Goal: Transaction & Acquisition: Purchase product/service

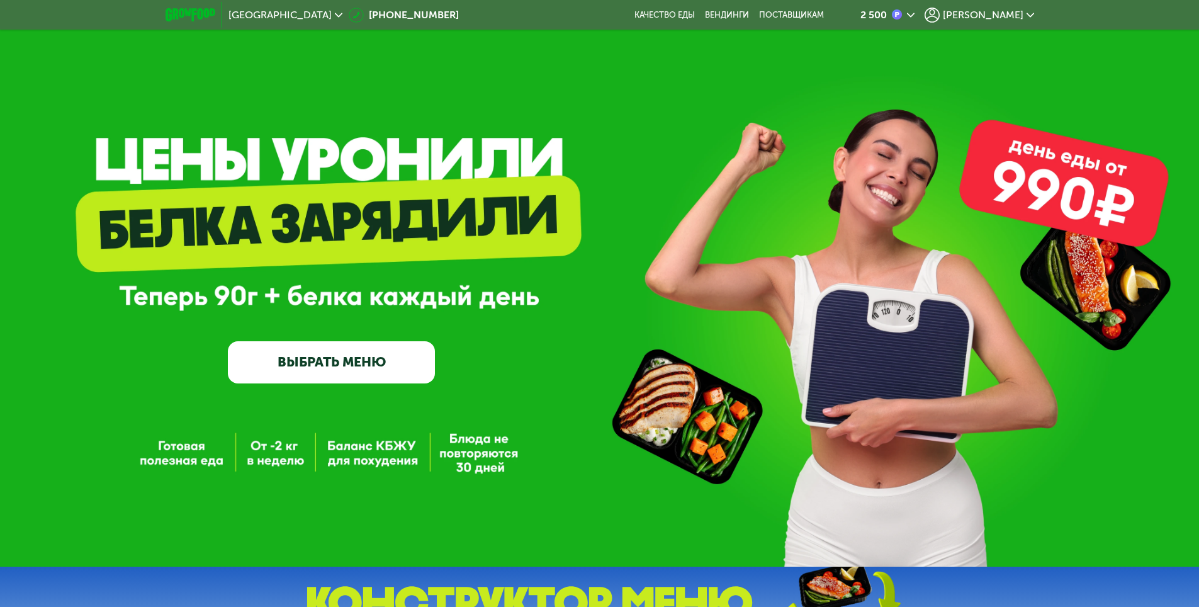
click at [1002, 21] on div "[PERSON_NAME]" at bounding box center [980, 15] width 110 height 15
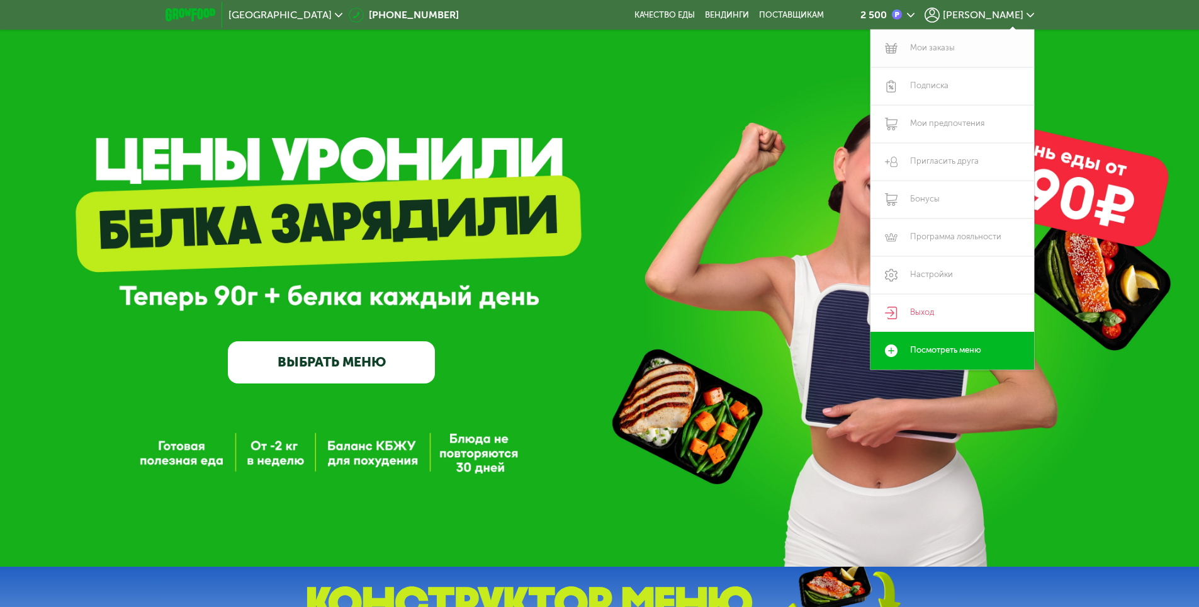
click at [963, 54] on link "Мои заказы" at bounding box center [953, 49] width 164 height 38
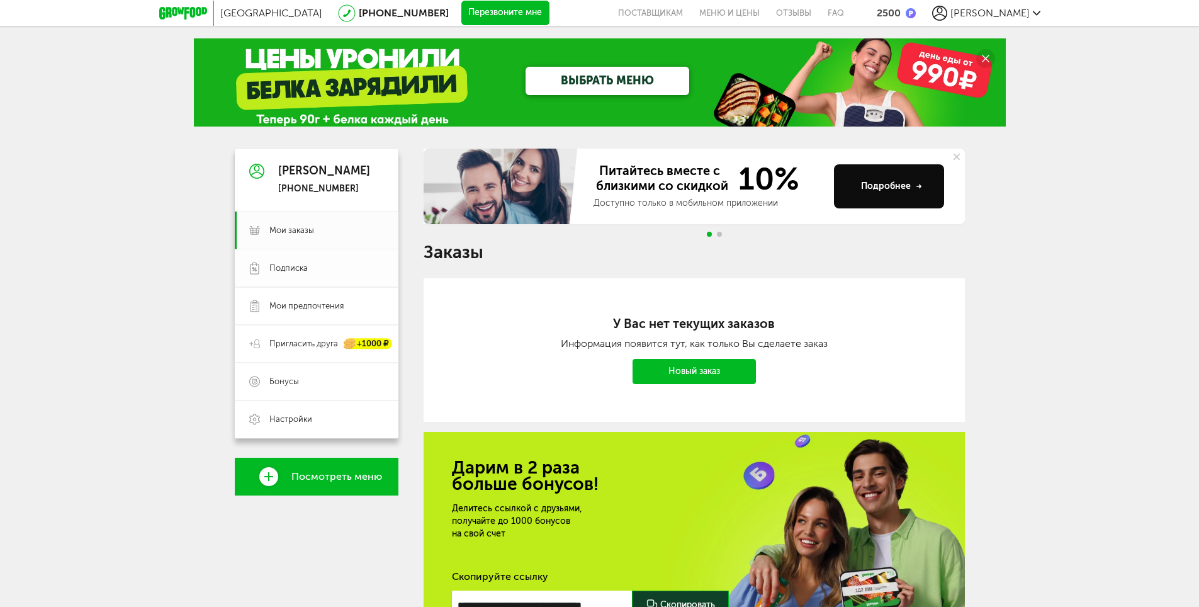
click at [321, 276] on link "Подписка" at bounding box center [317, 268] width 164 height 38
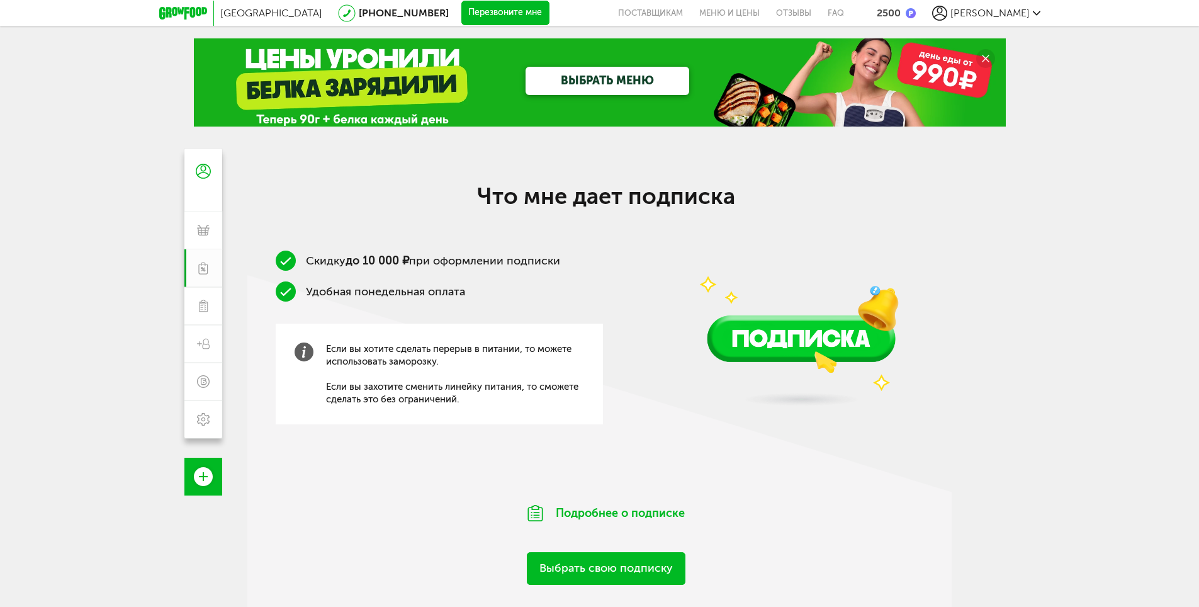
click at [242, 17] on span "[GEOGRAPHIC_DATA]" at bounding box center [271, 13] width 102 height 12
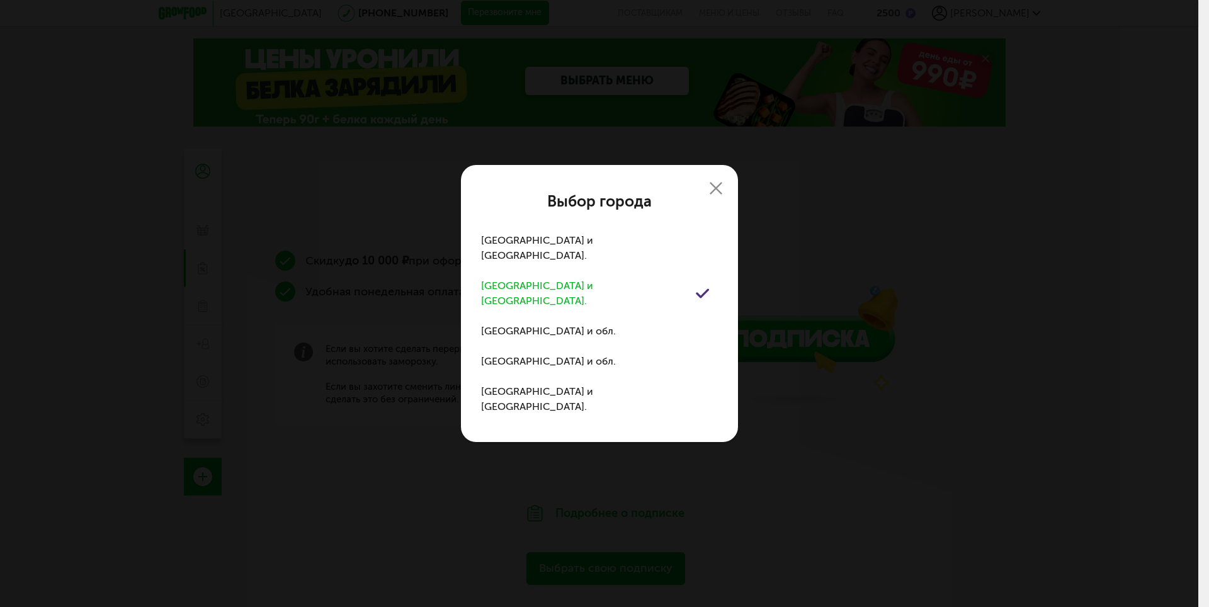
click at [715, 195] on icon at bounding box center [715, 188] width 13 height 13
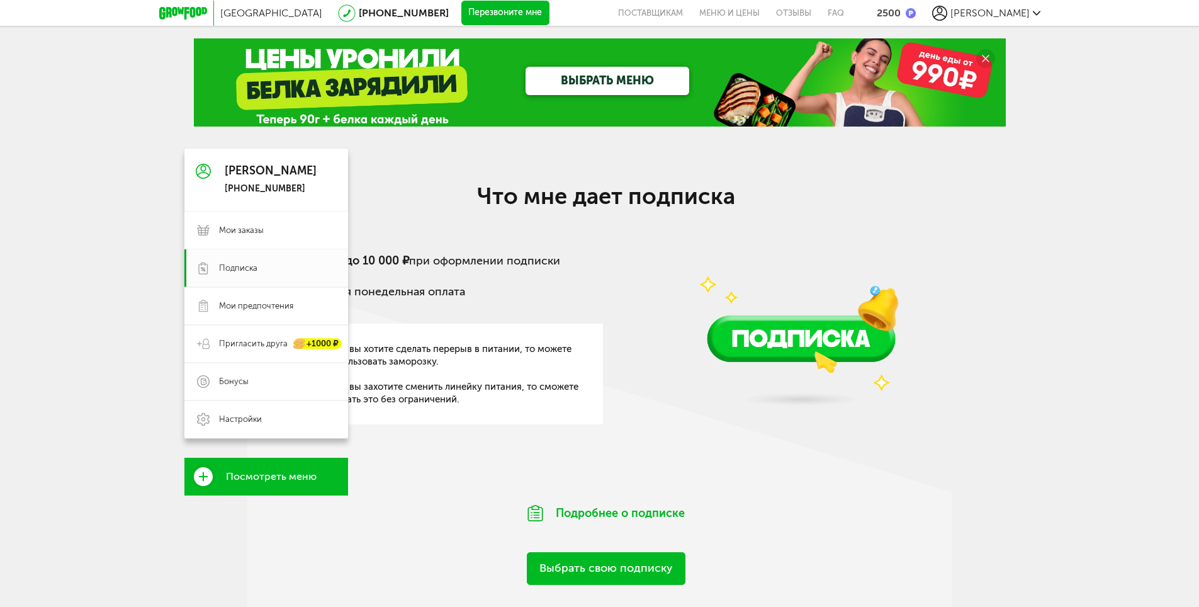
click at [202, 174] on icon at bounding box center [203, 171] width 15 height 94
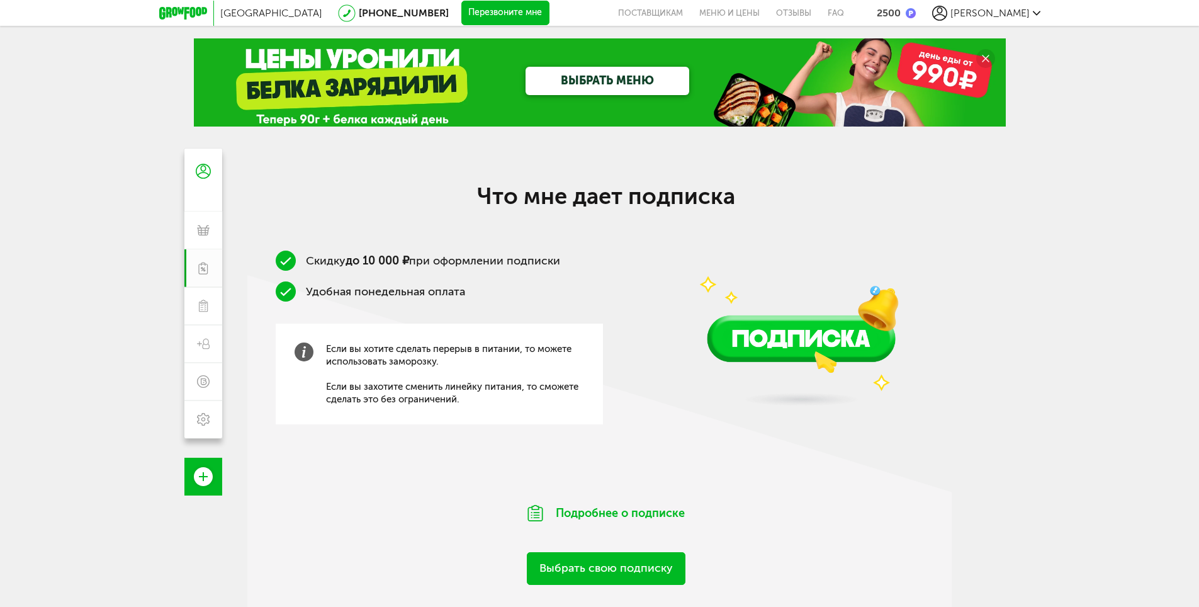
click at [901, 10] on div "2500" at bounding box center [889, 13] width 24 height 12
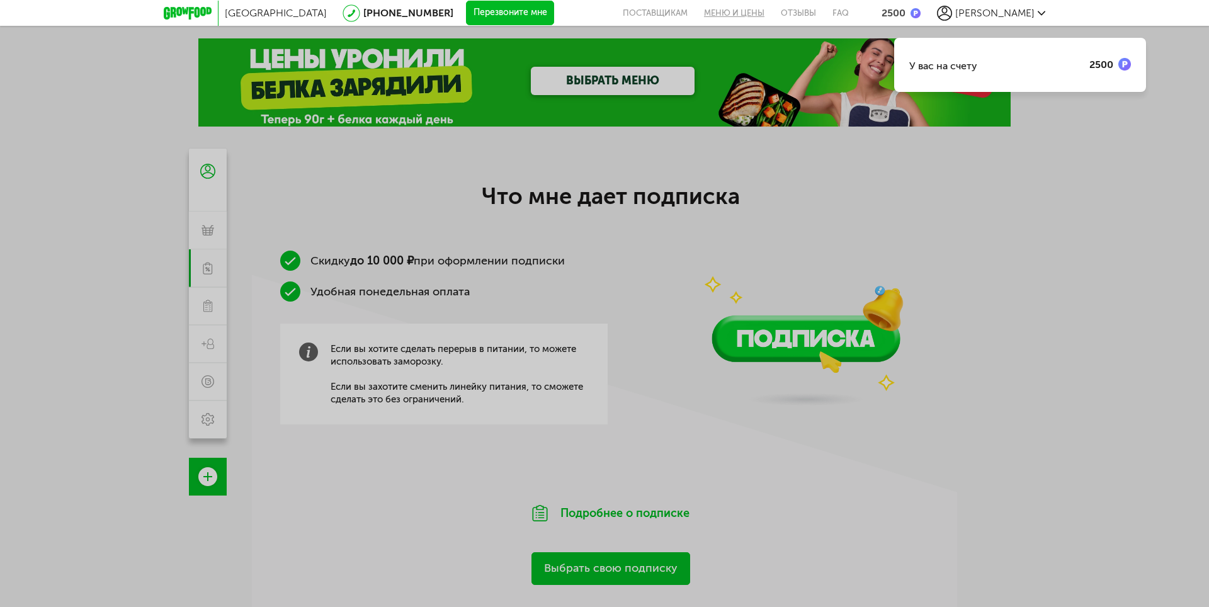
click at [772, 16] on link "Меню и цены" at bounding box center [734, 13] width 77 height 26
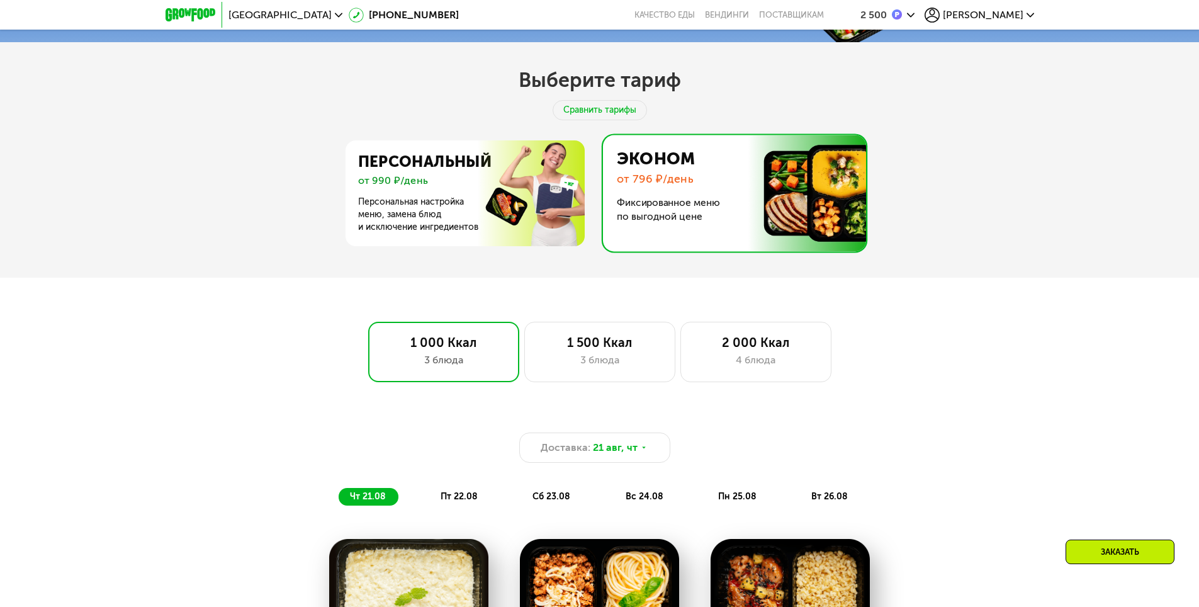
scroll to position [538, 0]
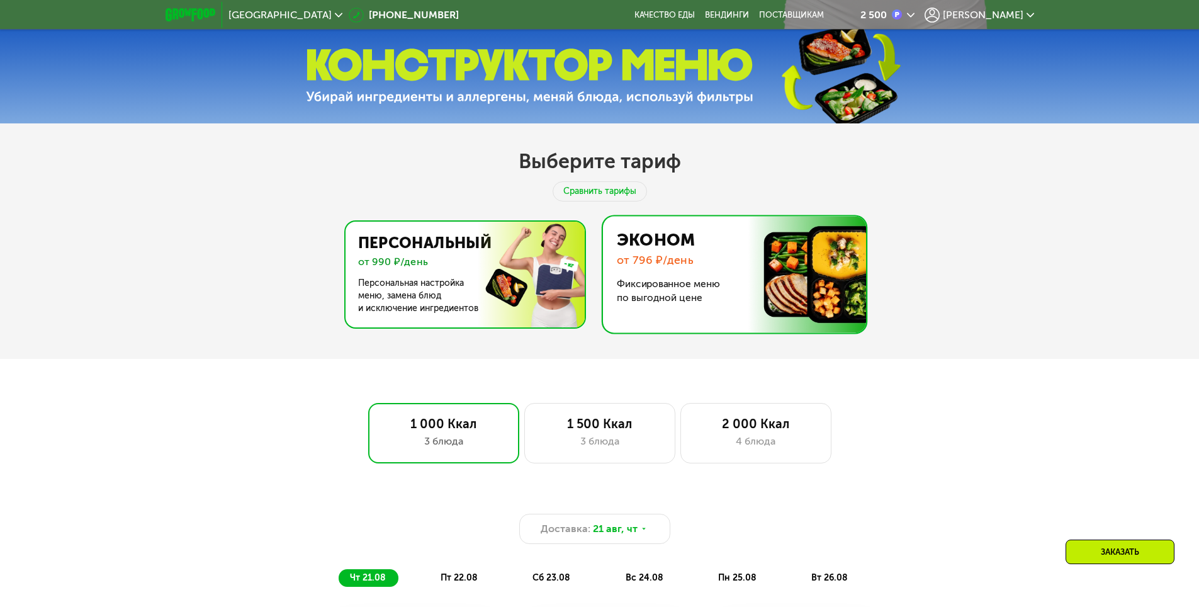
click at [482, 308] on img at bounding box center [461, 275] width 245 height 106
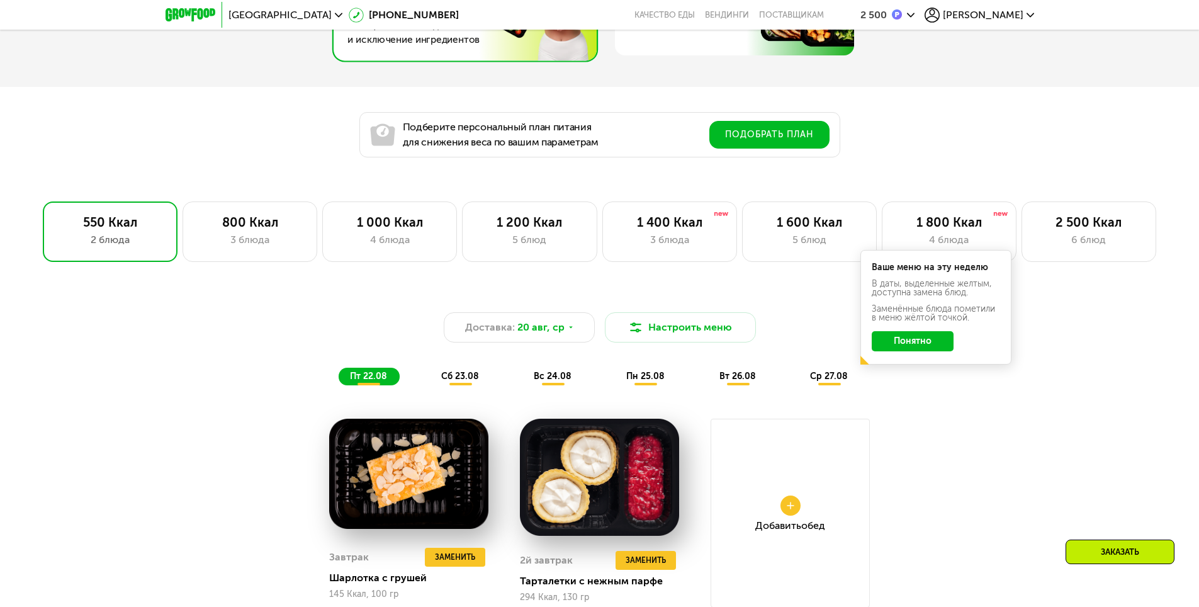
scroll to position [663, 0]
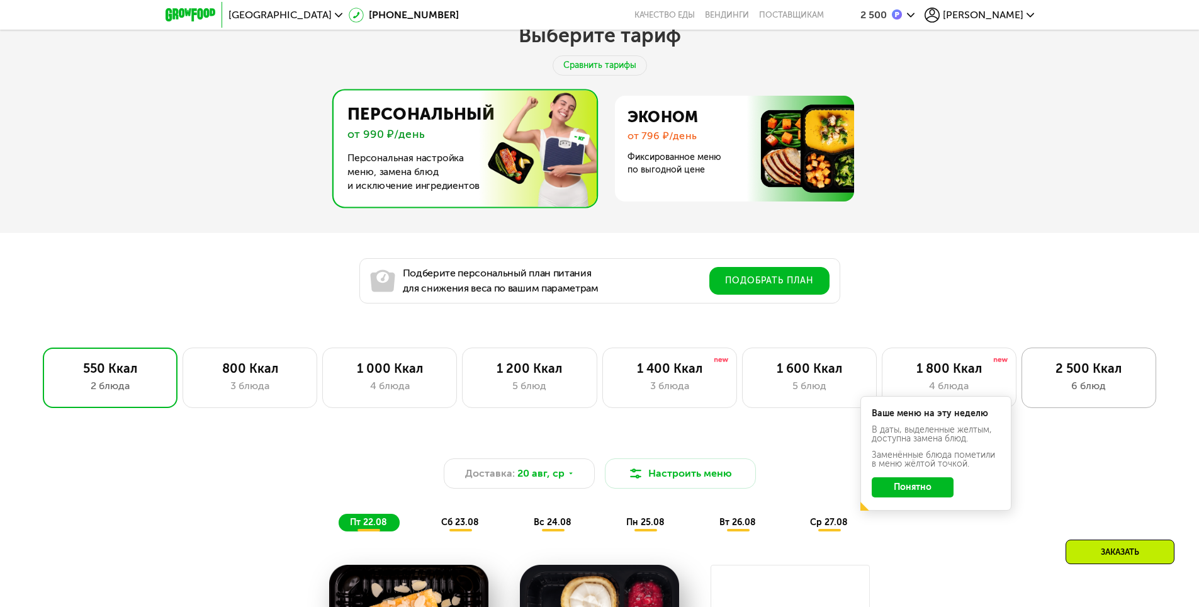
click at [1104, 393] on div "6 блюд" at bounding box center [1089, 385] width 108 height 15
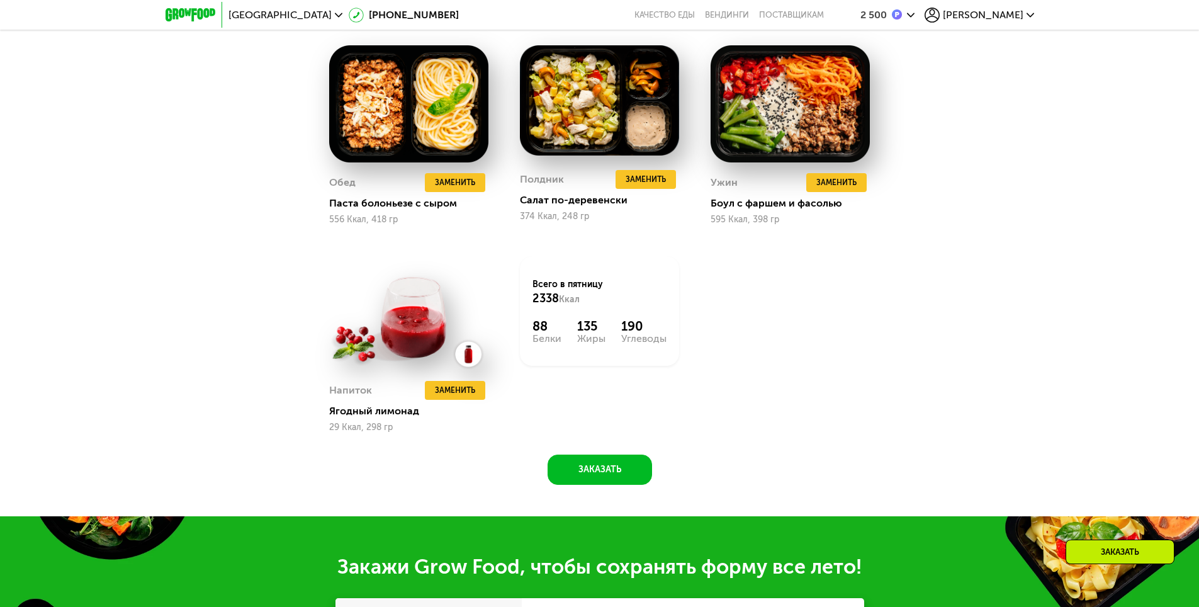
scroll to position [1167, 0]
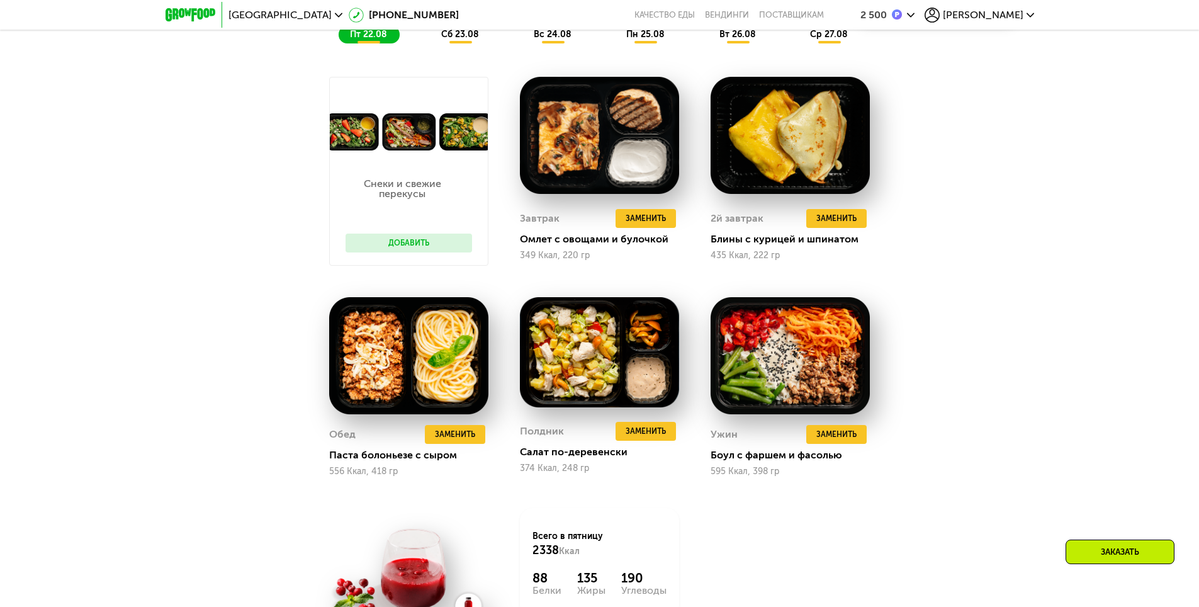
click at [1012, 8] on div "[PERSON_NAME]" at bounding box center [980, 15] width 110 height 15
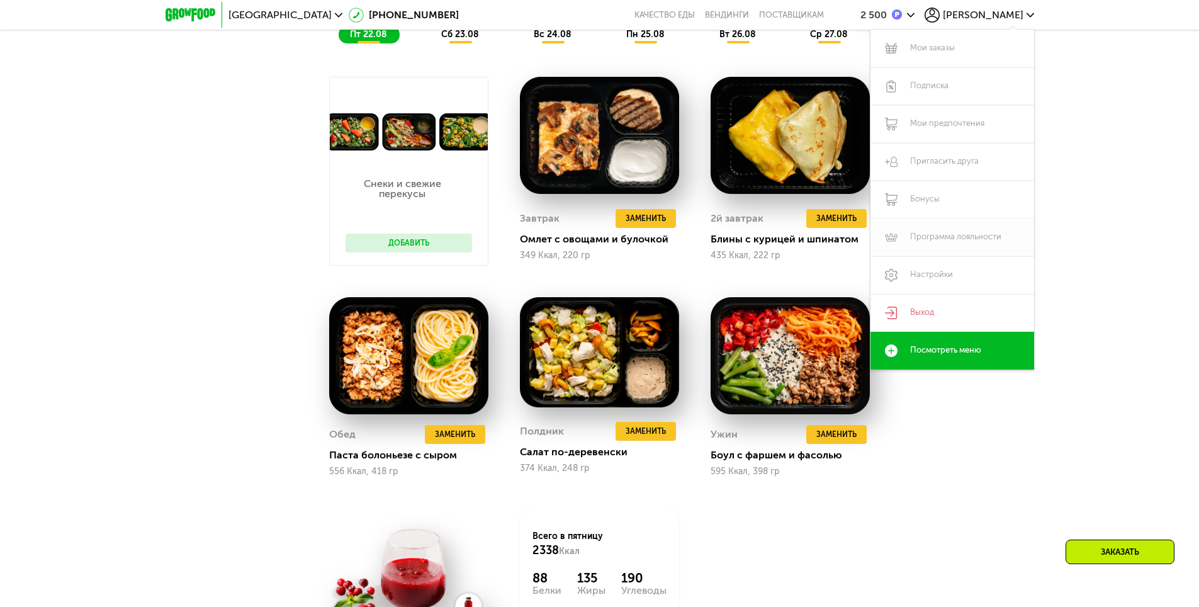
click at [986, 239] on link "Программа лояльности" at bounding box center [953, 237] width 164 height 38
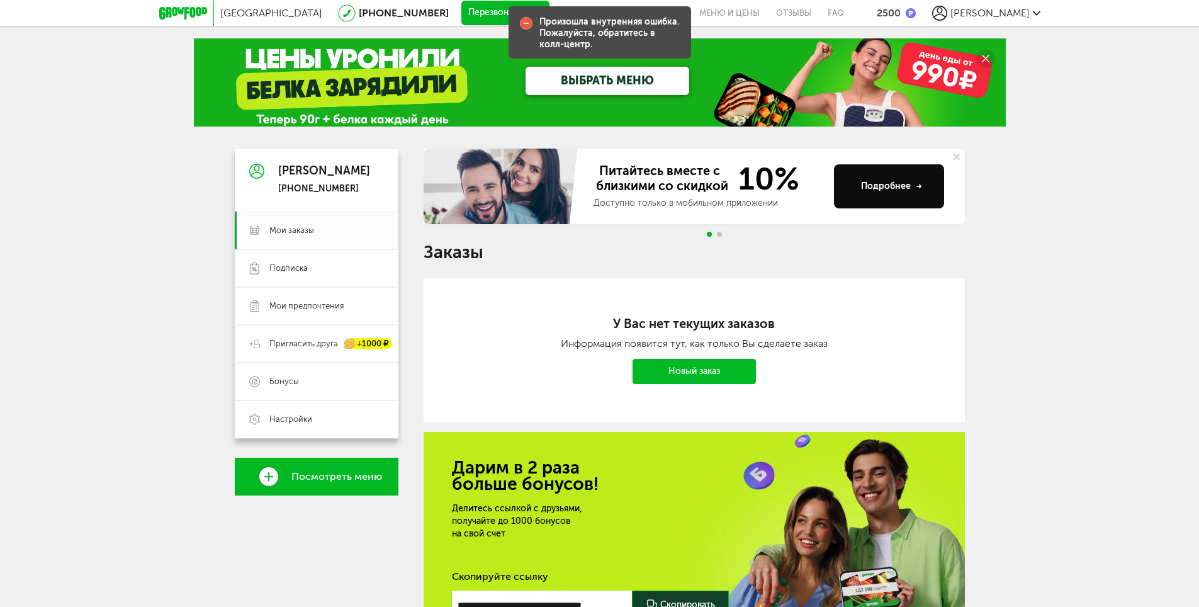
click at [167, 16] on icon at bounding box center [183, 13] width 48 height 13
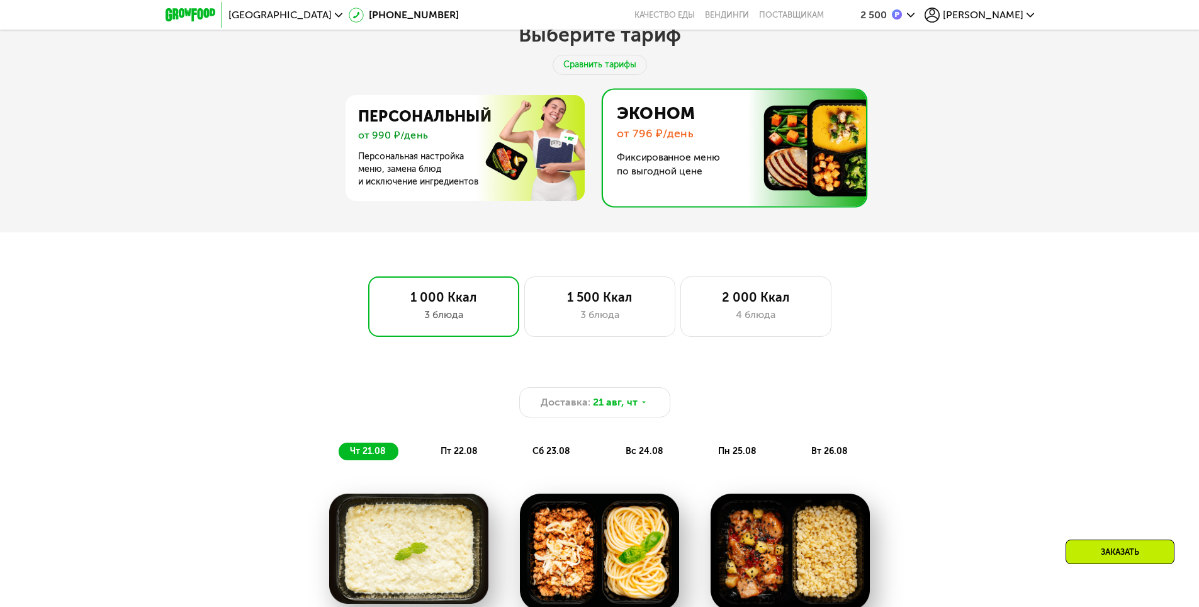
scroll to position [567, 0]
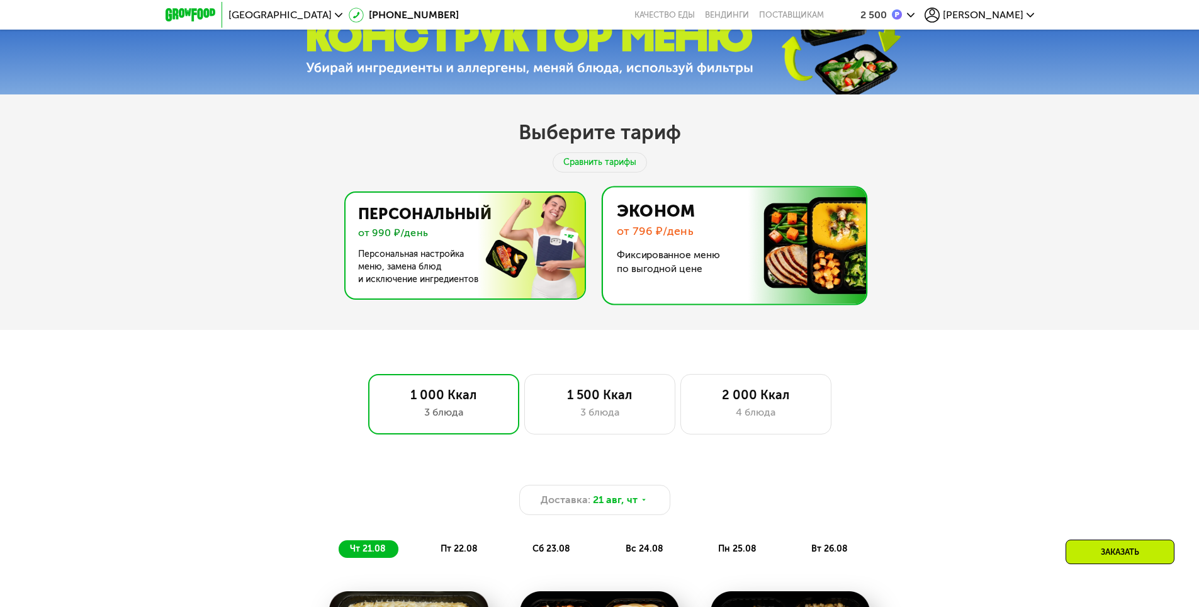
click at [485, 253] on img at bounding box center [461, 246] width 245 height 106
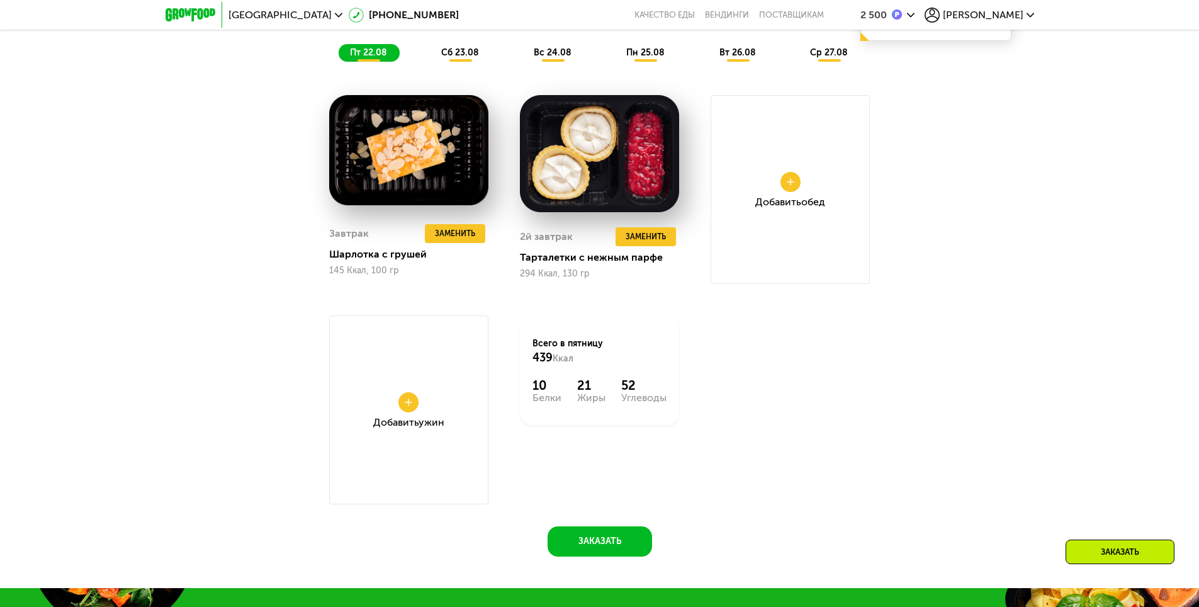
scroll to position [881, 0]
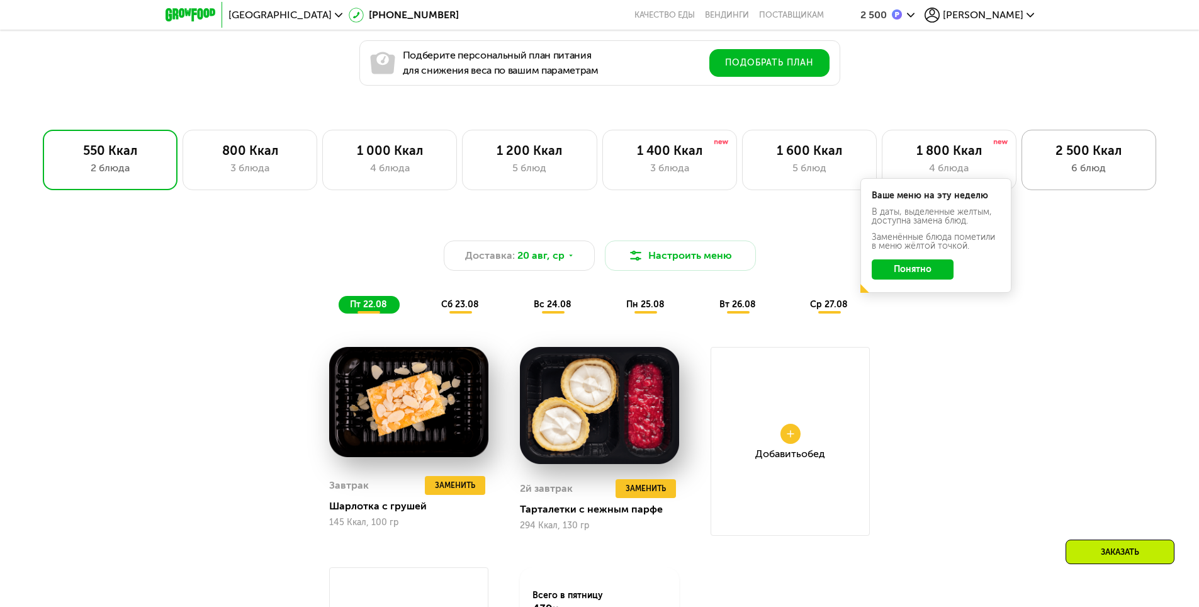
click at [1103, 190] on div "2 500 Ккал 6 блюд" at bounding box center [1089, 160] width 135 height 60
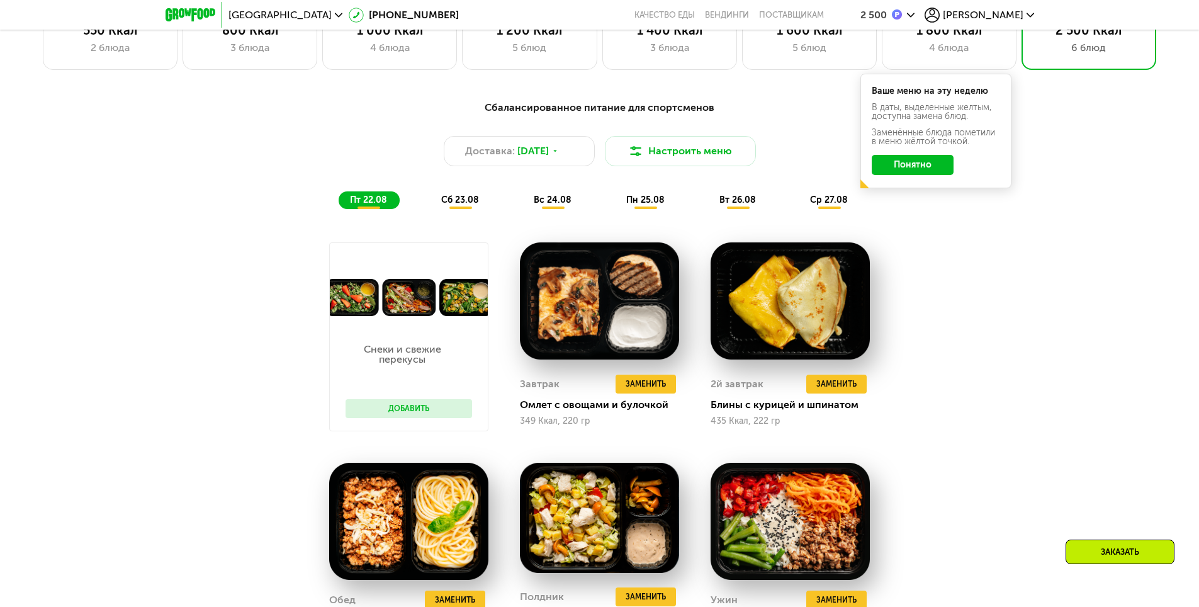
scroll to position [1007, 0]
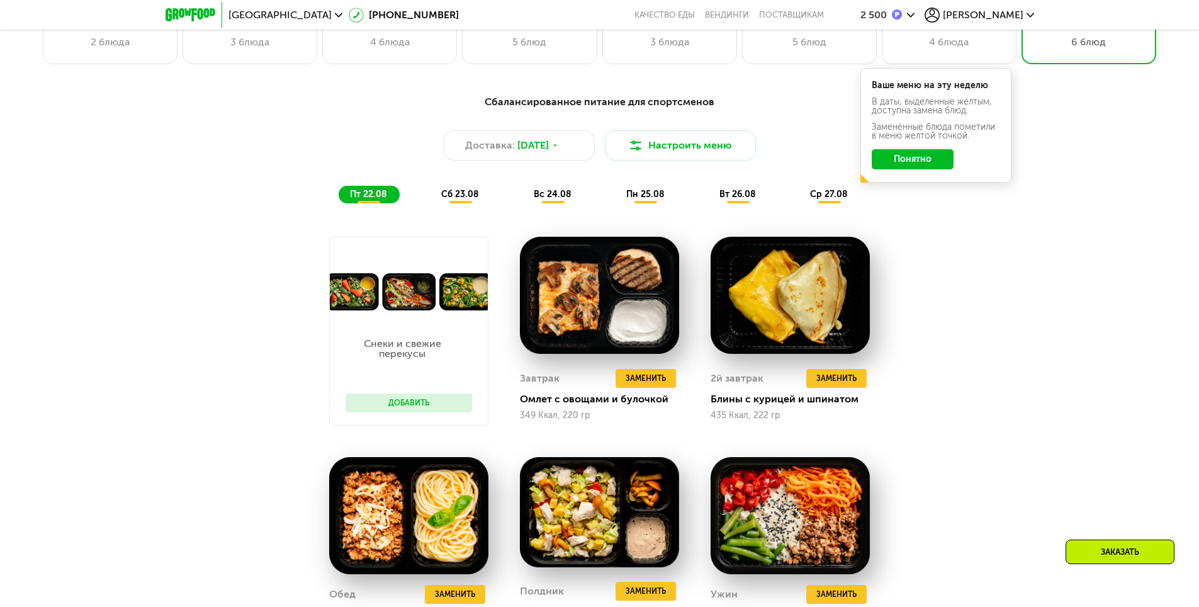
click at [436, 406] on button "Добавить" at bounding box center [409, 402] width 127 height 19
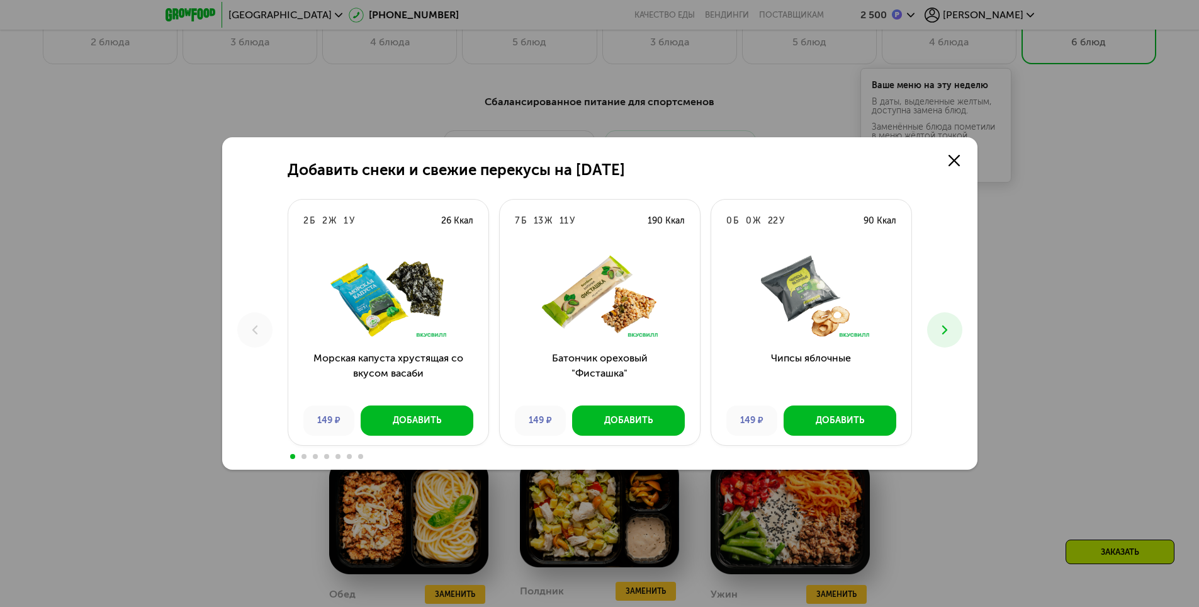
click at [940, 330] on icon at bounding box center [944, 329] width 15 height 15
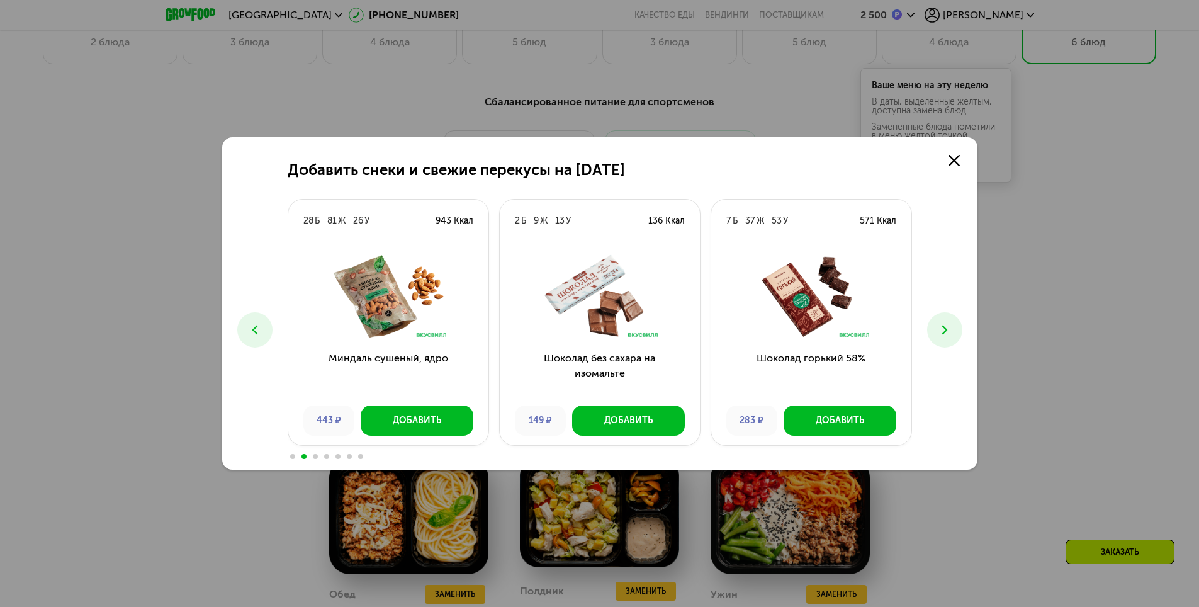
click at [940, 330] on icon at bounding box center [944, 329] width 15 height 15
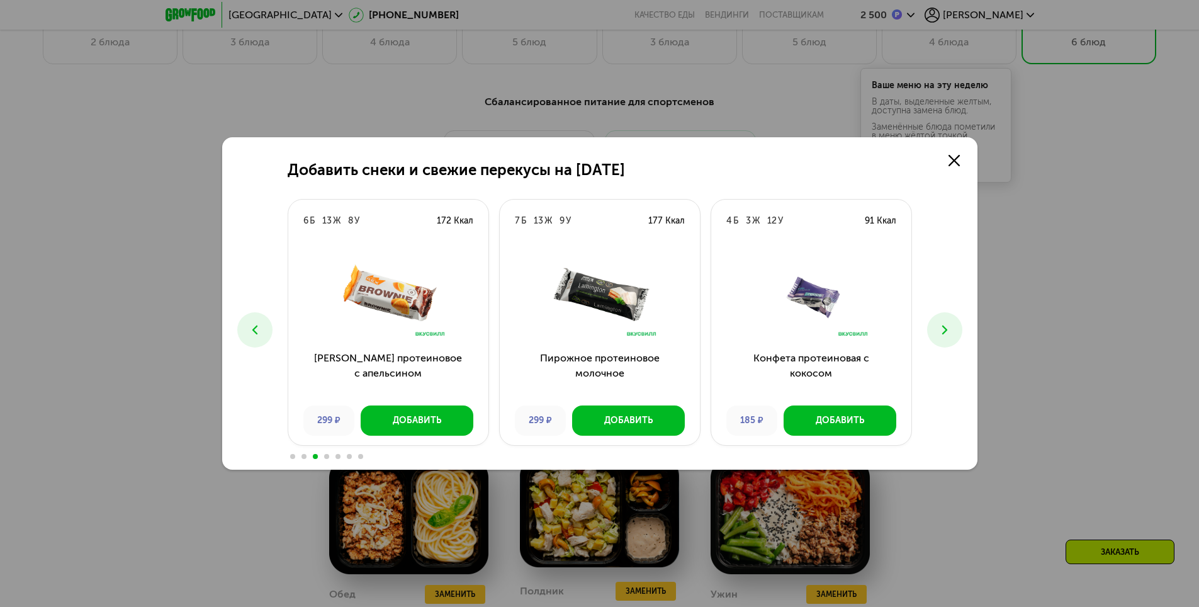
click at [940, 330] on icon at bounding box center [944, 329] width 15 height 15
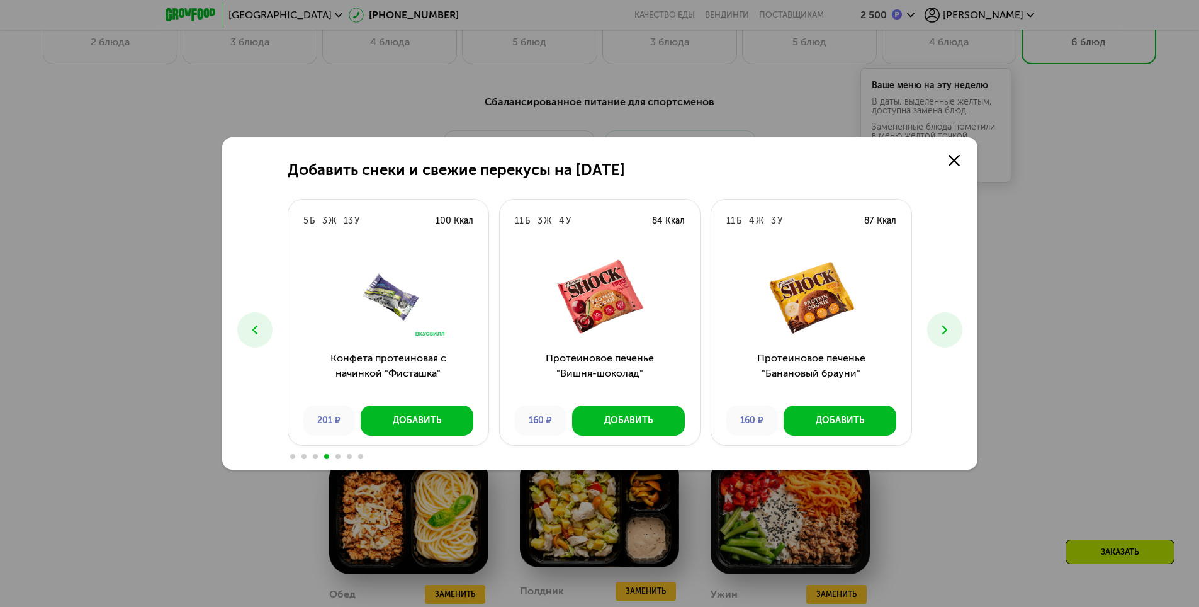
click at [947, 337] on icon at bounding box center [944, 329] width 15 height 15
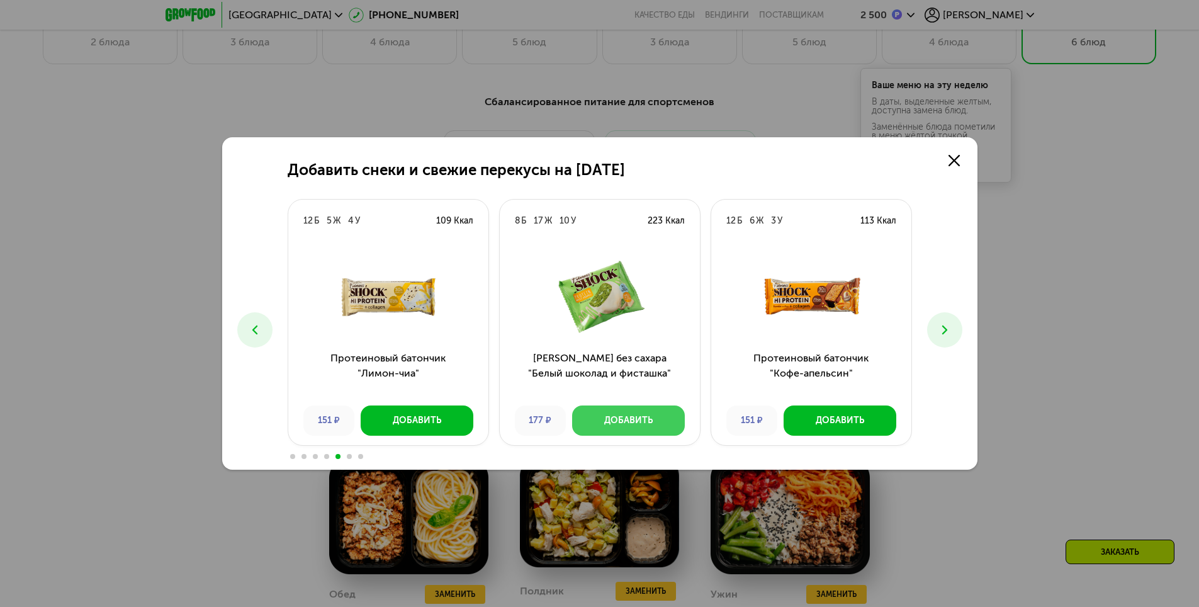
click at [623, 421] on div "Добавить" at bounding box center [628, 420] width 48 height 13
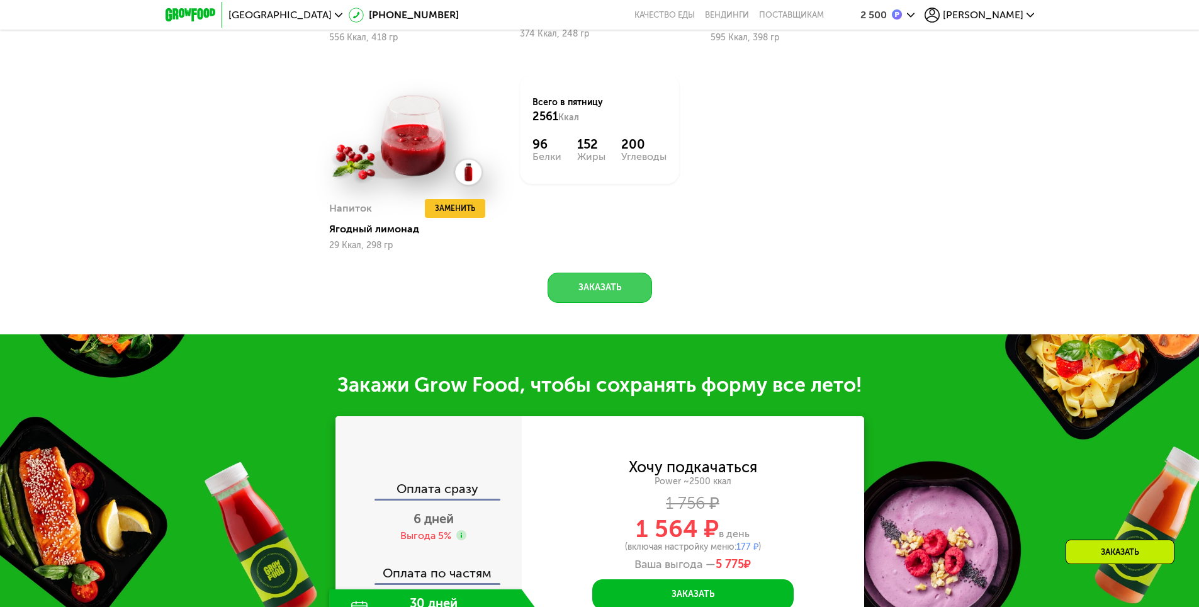
scroll to position [1637, 0]
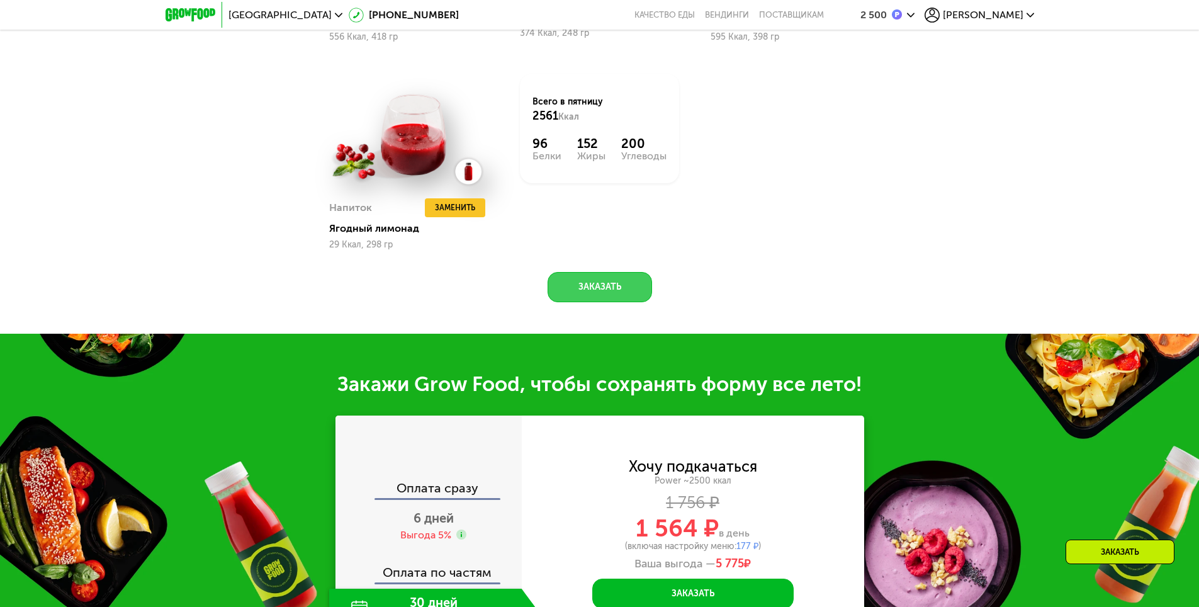
click at [623, 292] on button "Заказать" at bounding box center [600, 287] width 104 height 30
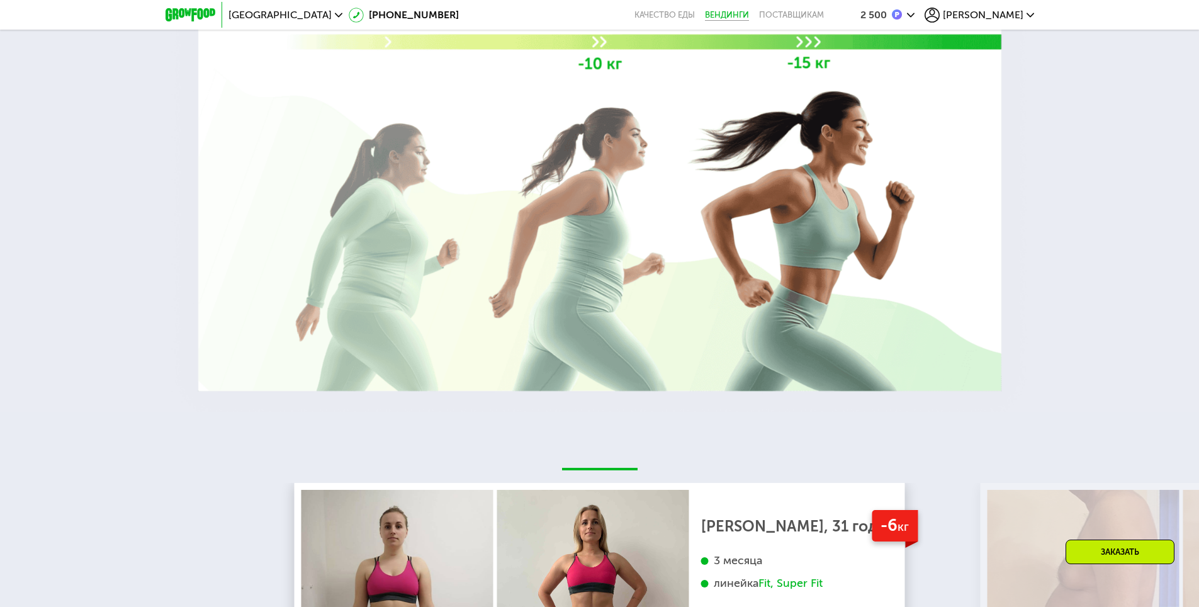
scroll to position [2541, 0]
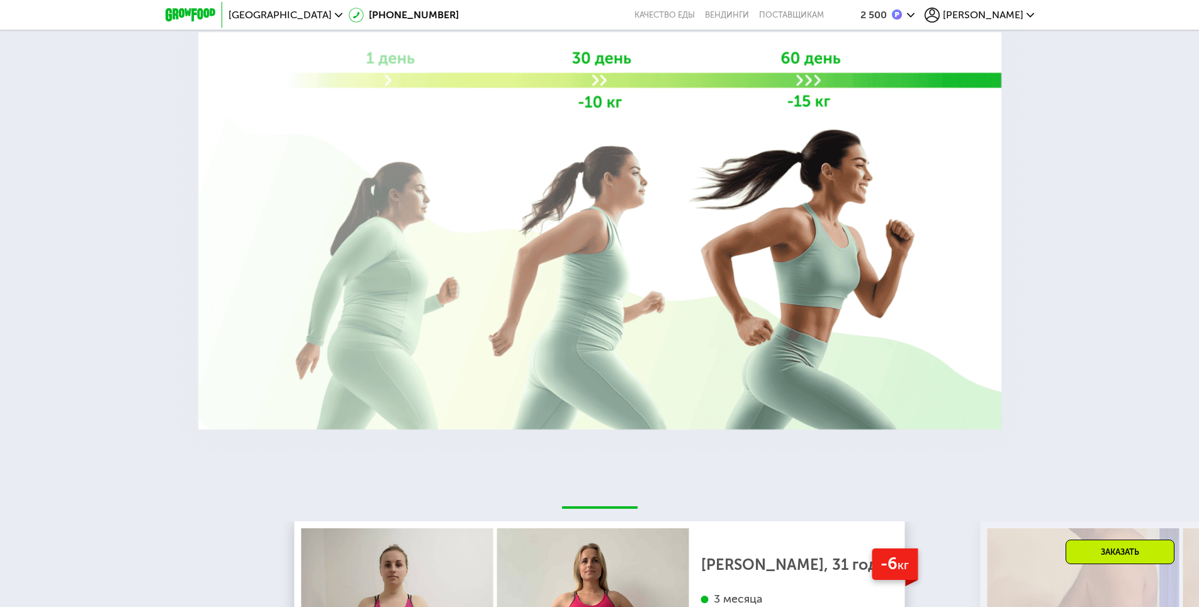
click at [915, 14] on use at bounding box center [911, 15] width 8 height 4
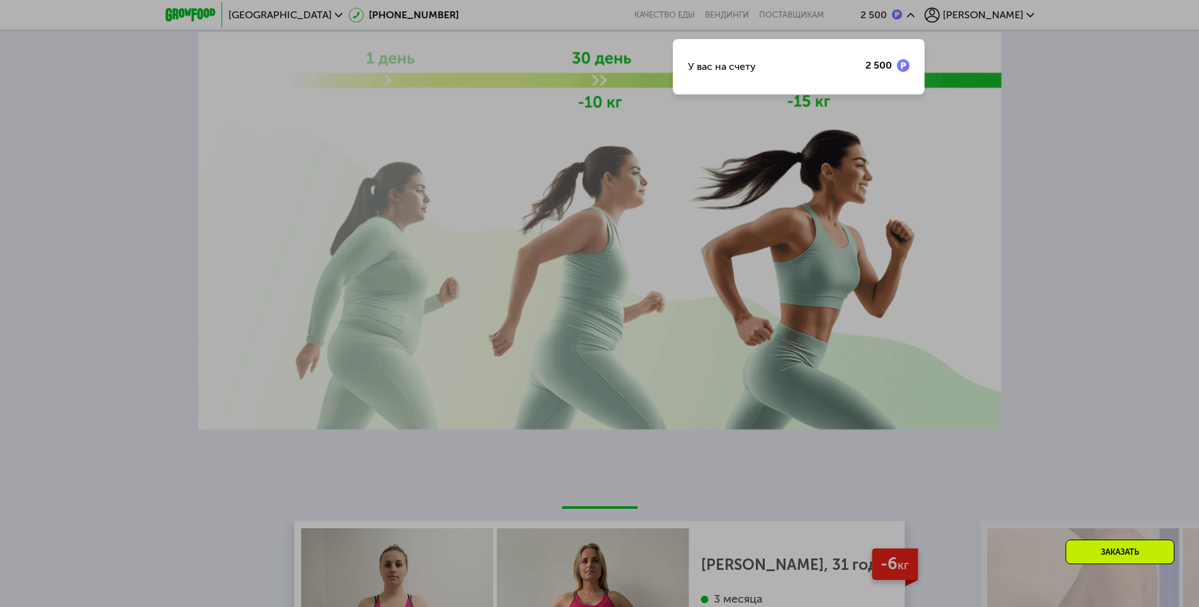
click at [970, 14] on div at bounding box center [599, 303] width 1199 height 607
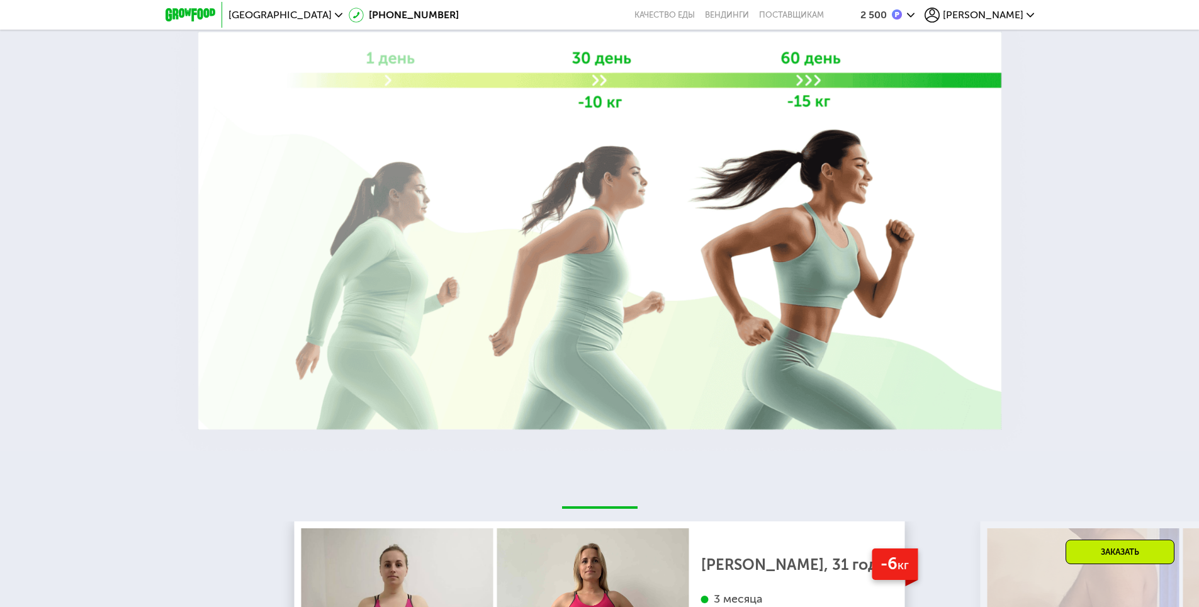
click at [1115, 558] on div "Заказать" at bounding box center [1120, 551] width 109 height 25
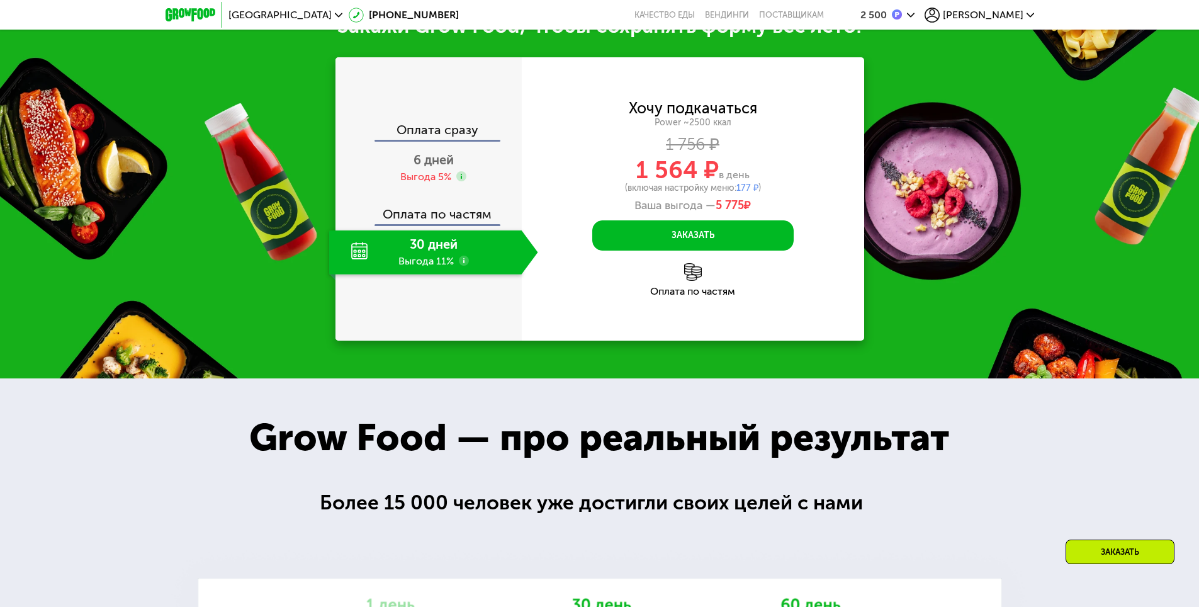
scroll to position [1975, 0]
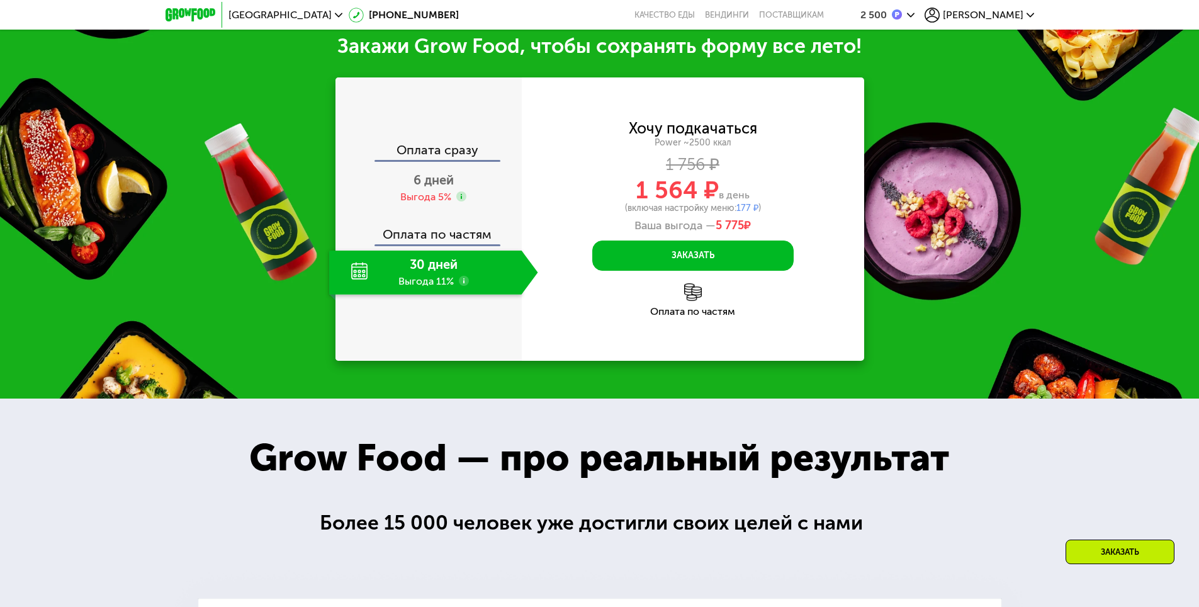
click at [940, 14] on use at bounding box center [932, 15] width 15 height 15
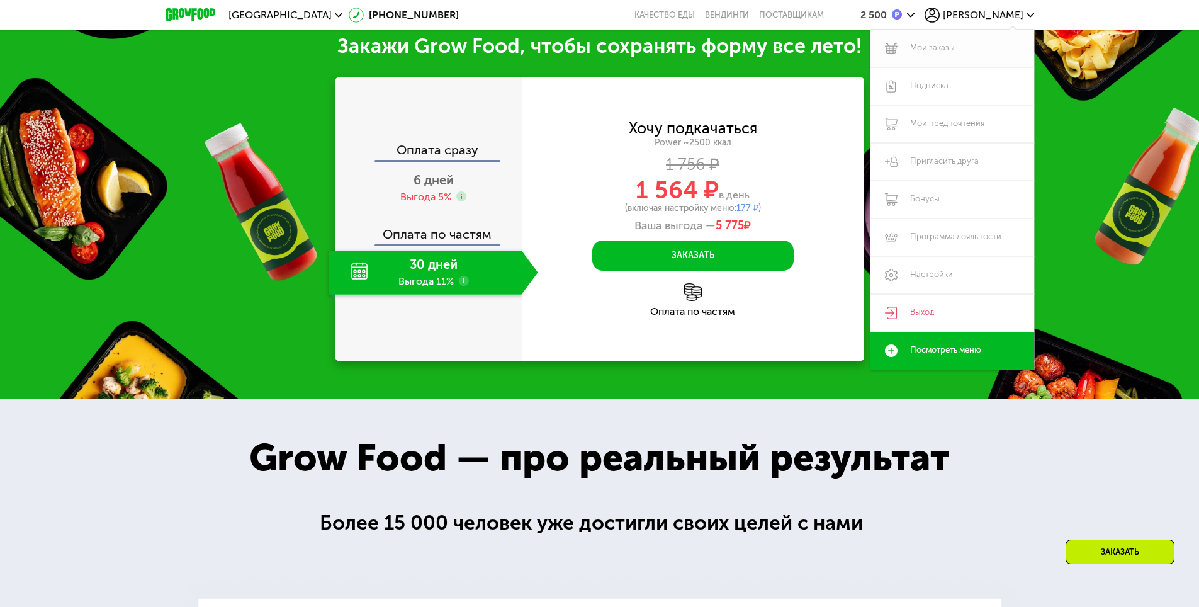
click at [957, 49] on link "Мои заказы" at bounding box center [953, 49] width 164 height 38
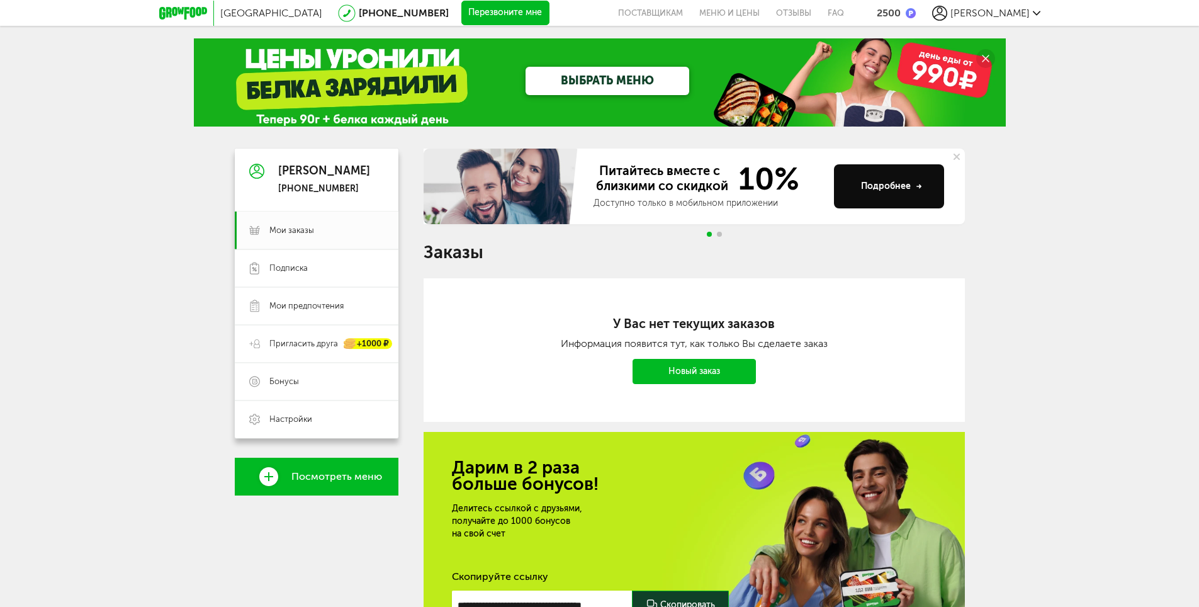
click at [716, 235] on div at bounding box center [714, 234] width 20 height 5
click at [720, 235] on span "Go to slide 2" at bounding box center [719, 234] width 5 height 5
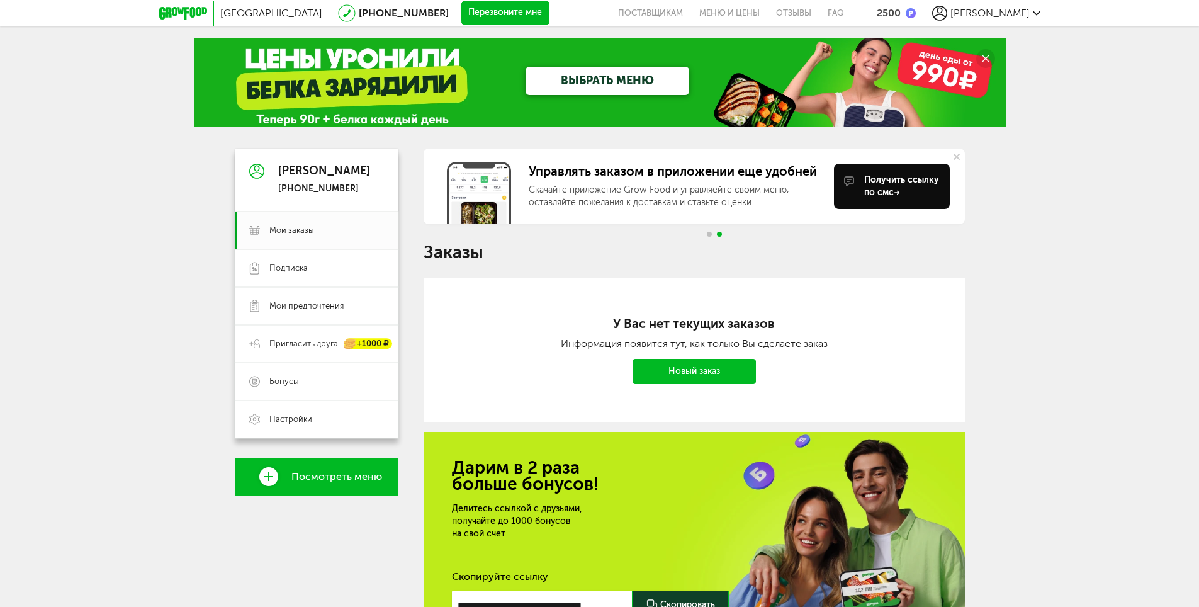
click at [348, 482] on span "Посмотреть меню" at bounding box center [336, 476] width 91 height 11
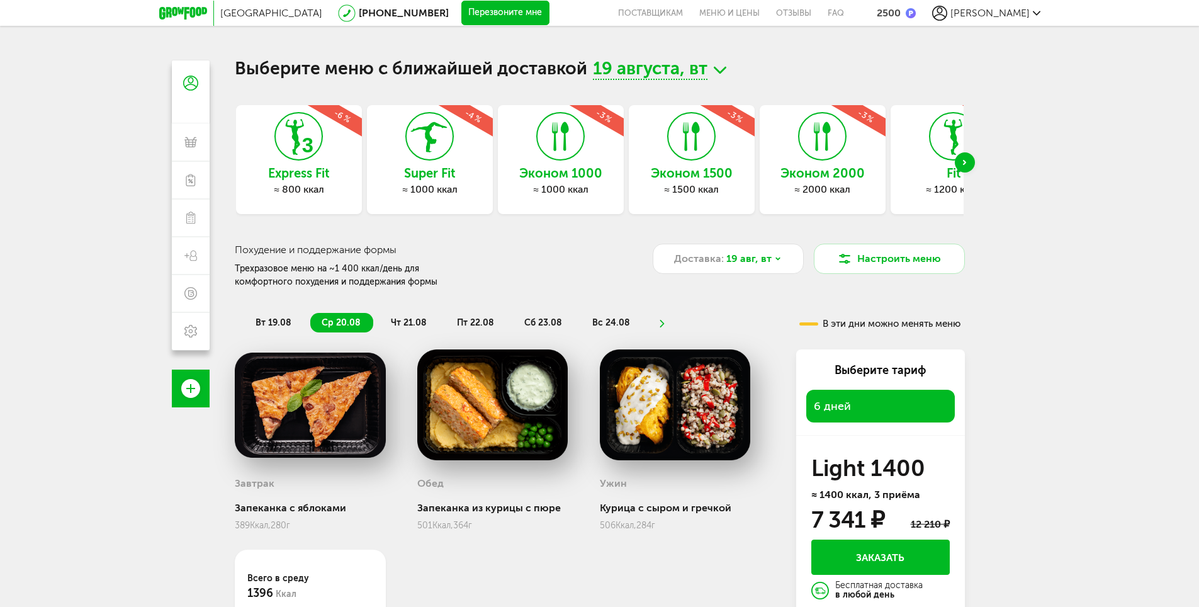
click at [187, 9] on icon at bounding box center [183, 13] width 48 height 13
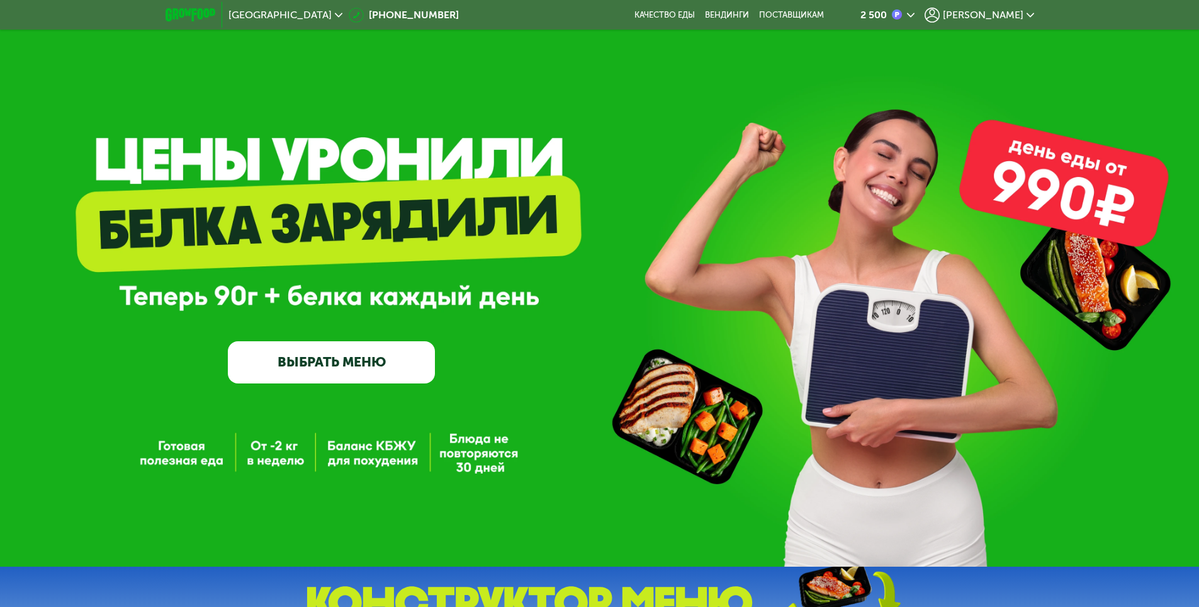
click at [940, 20] on icon at bounding box center [932, 15] width 15 height 15
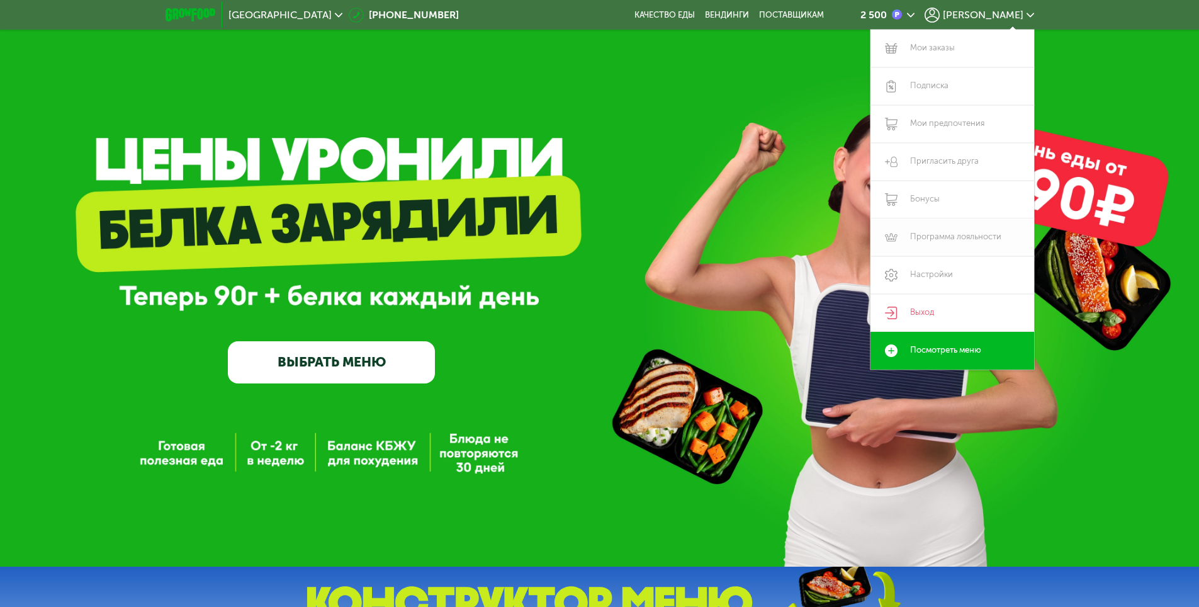
click at [983, 242] on link "Программа лояльности" at bounding box center [953, 237] width 164 height 38
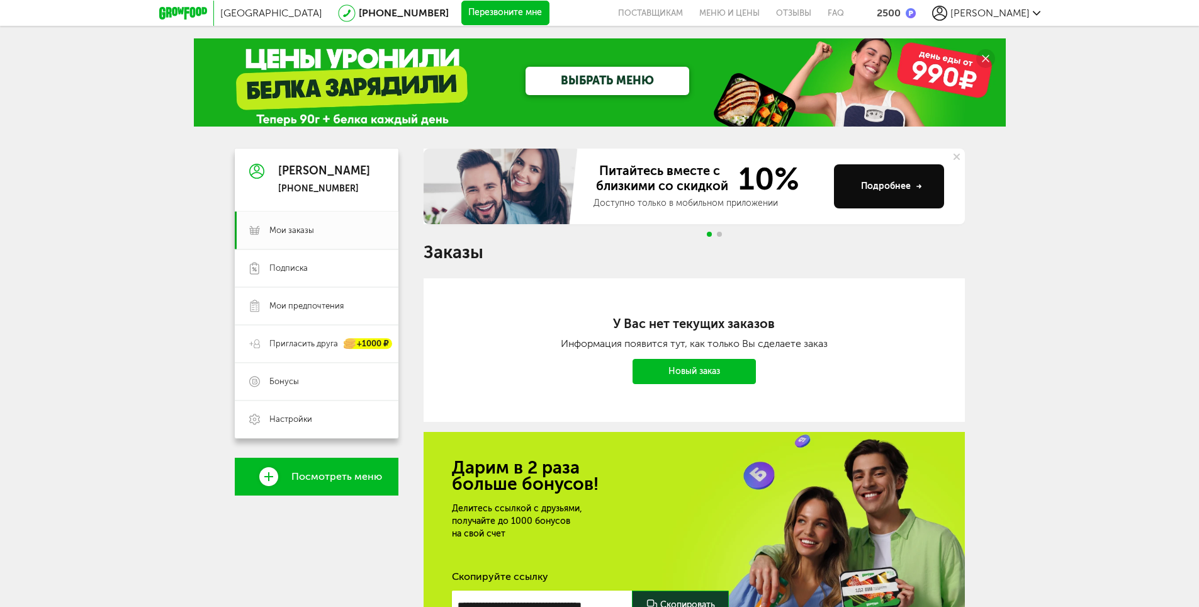
click at [188, 16] on icon at bounding box center [183, 13] width 48 height 13
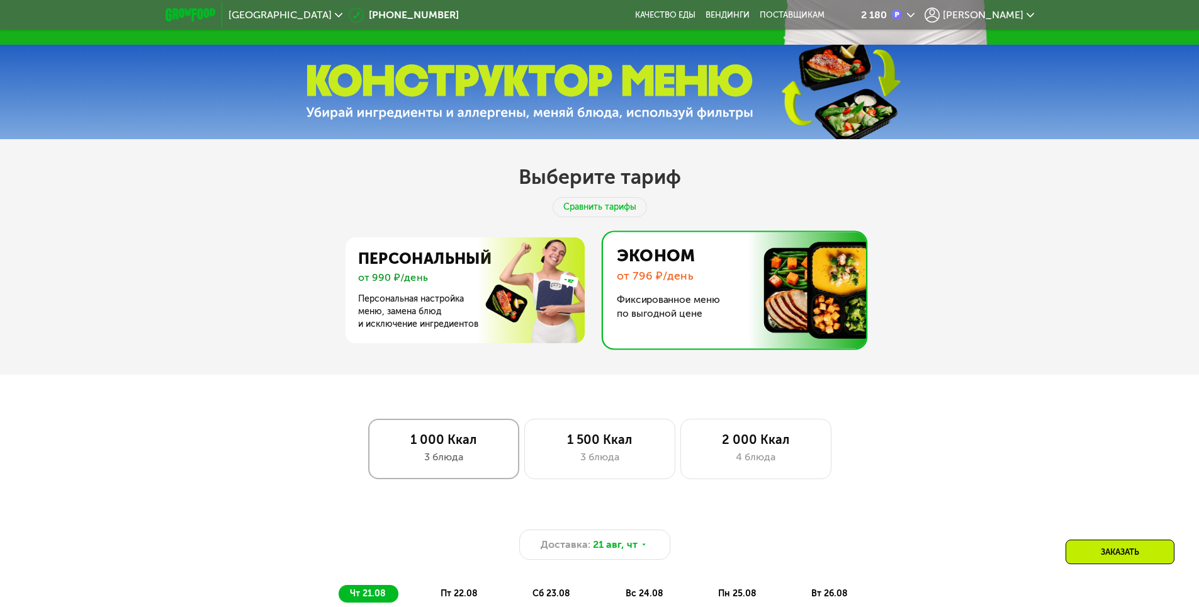
scroll to position [441, 0]
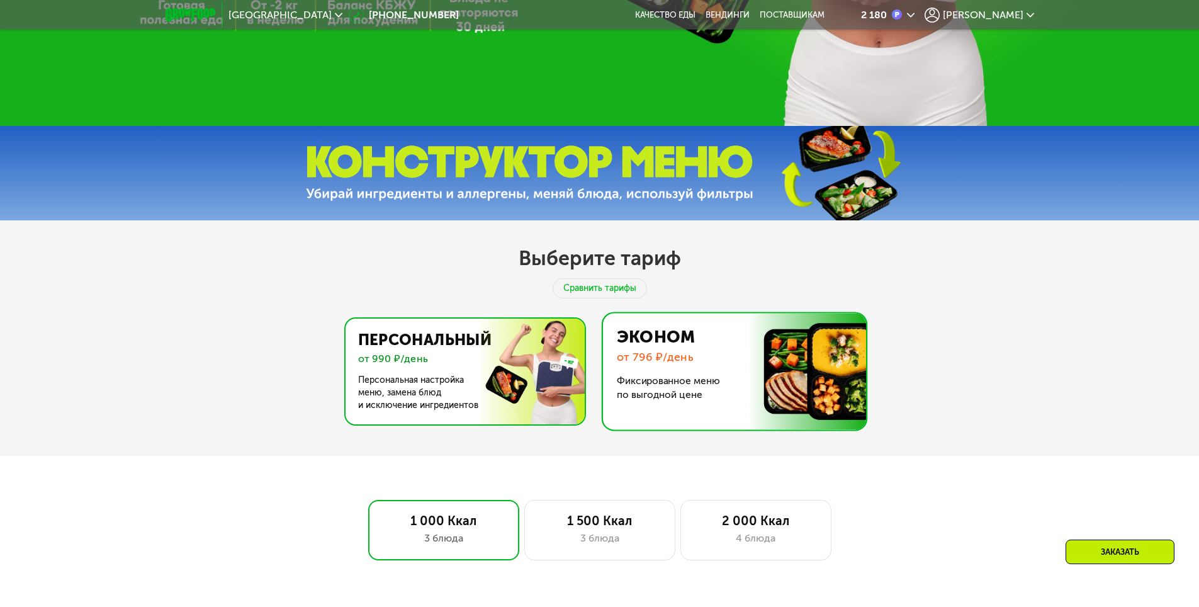
click at [446, 351] on img at bounding box center [461, 372] width 245 height 106
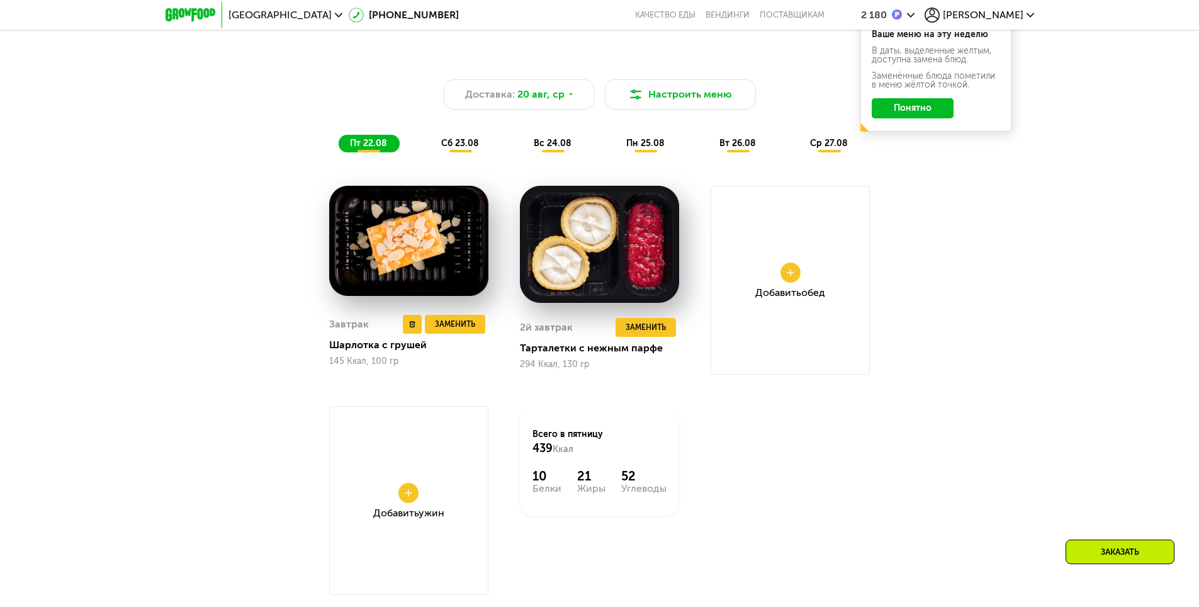
scroll to position [1070, 0]
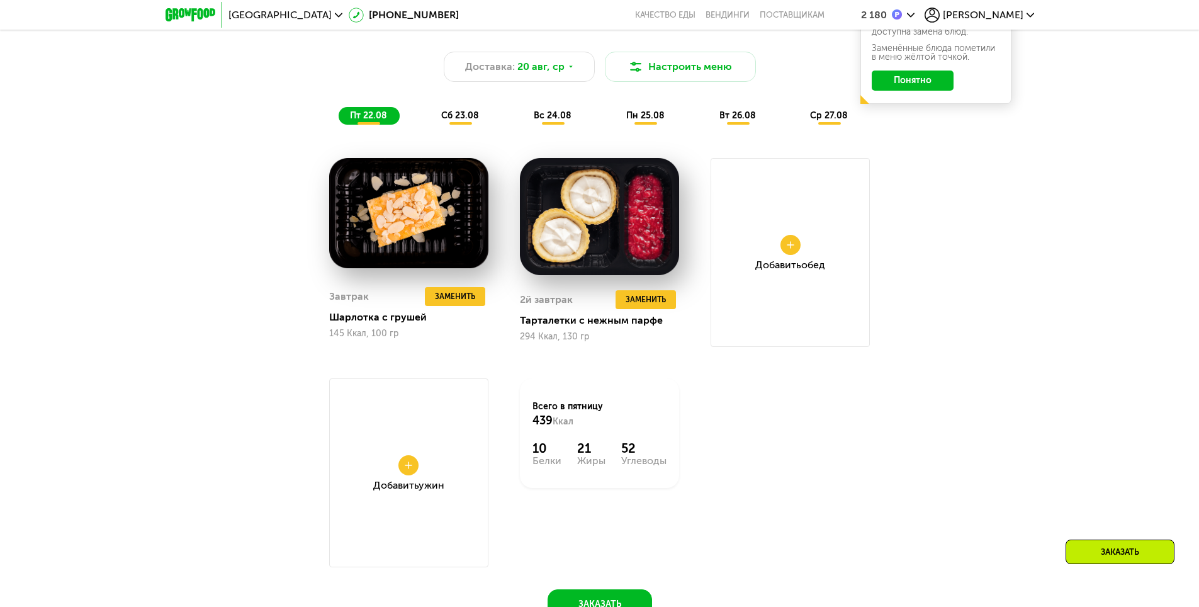
click at [435, 472] on div "Добавить Ужин" at bounding box center [408, 472] width 159 height 189
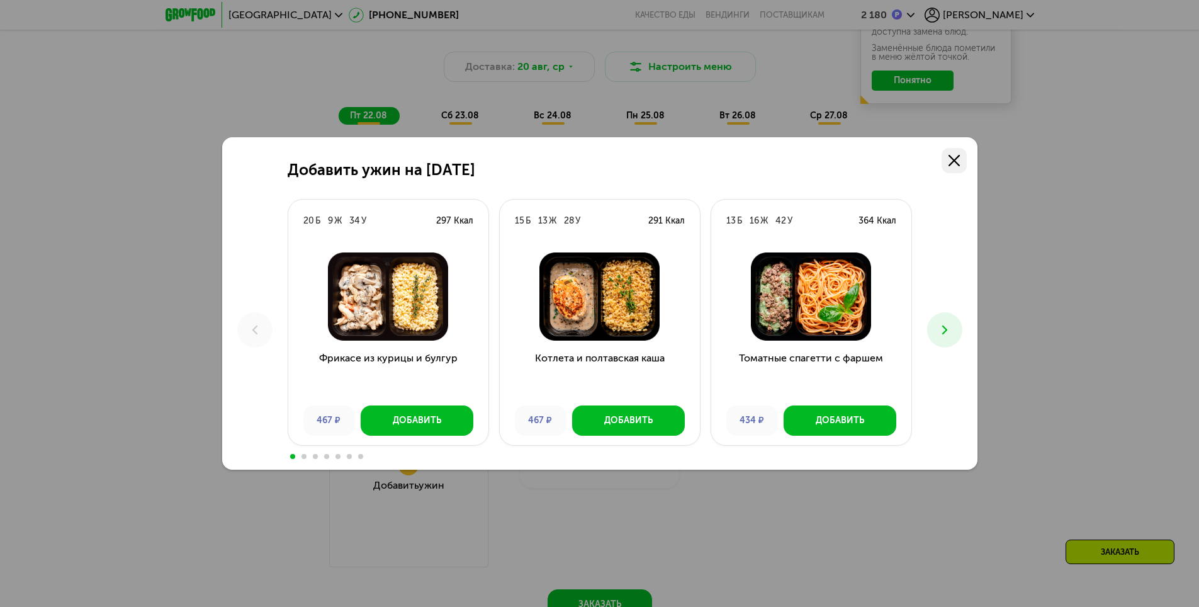
click at [958, 154] on link at bounding box center [954, 160] width 25 height 25
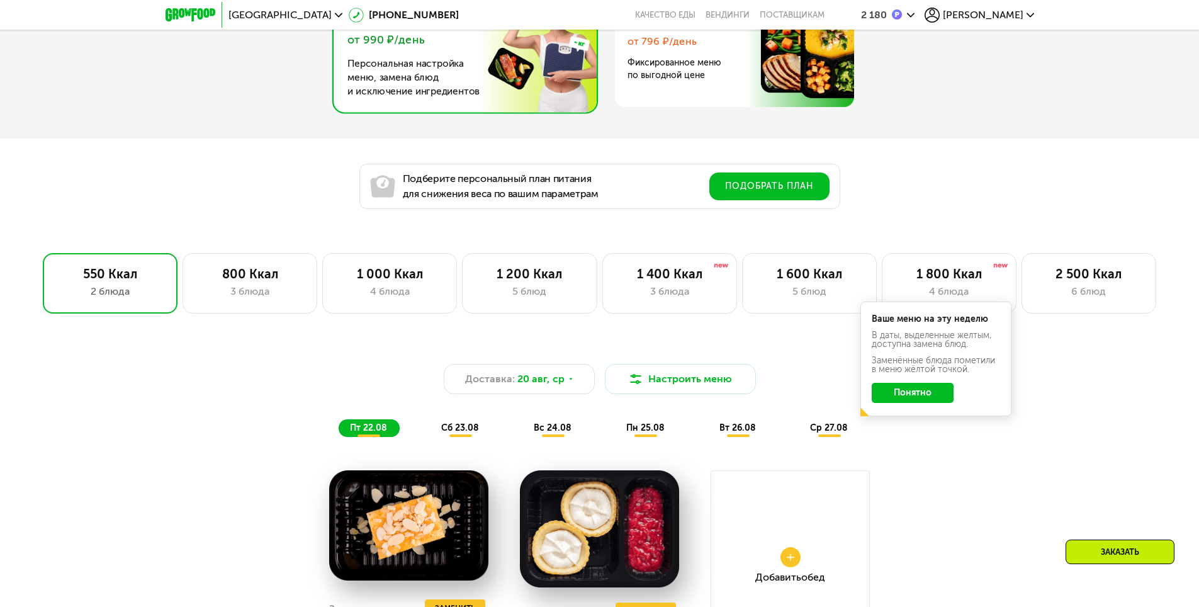
scroll to position [755, 0]
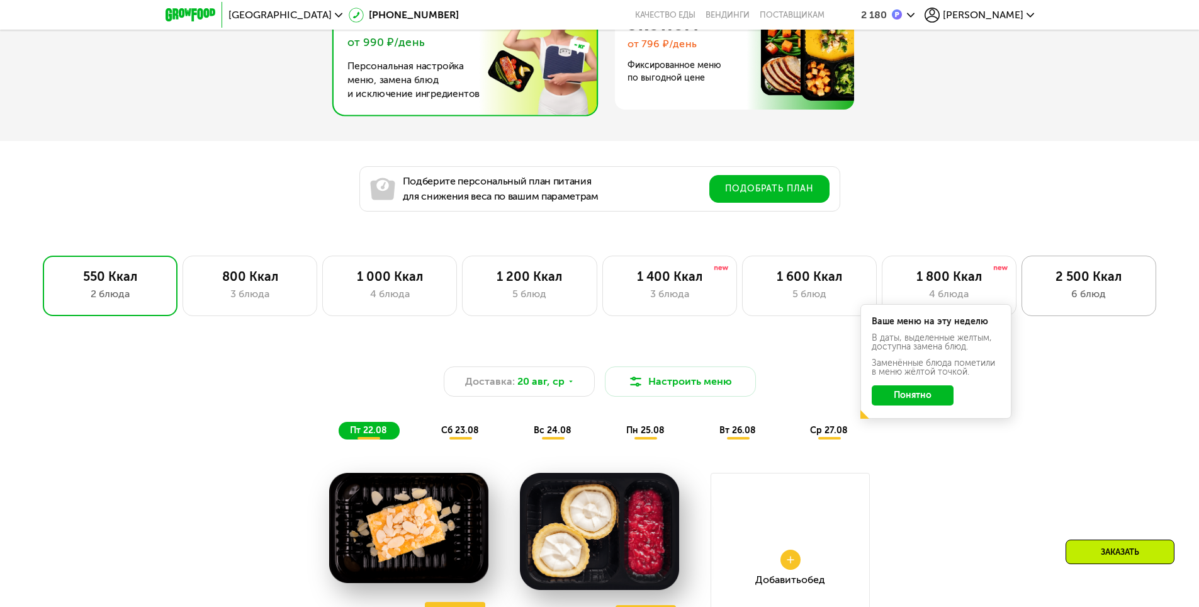
click at [1078, 284] on div "2 500 Ккал" at bounding box center [1089, 276] width 108 height 15
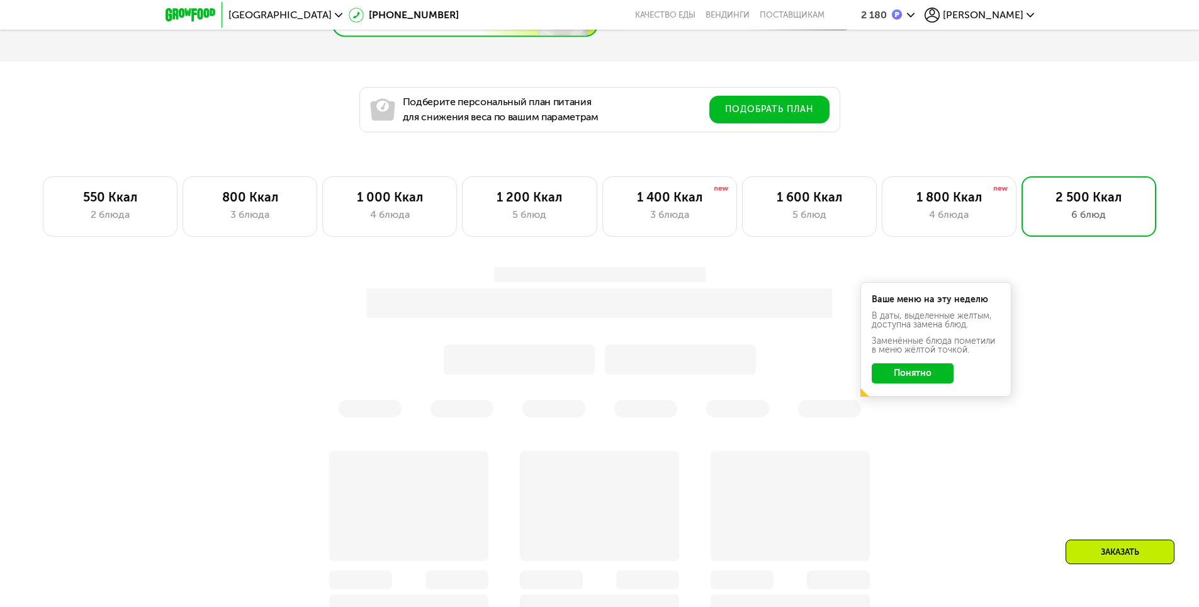
scroll to position [944, 0]
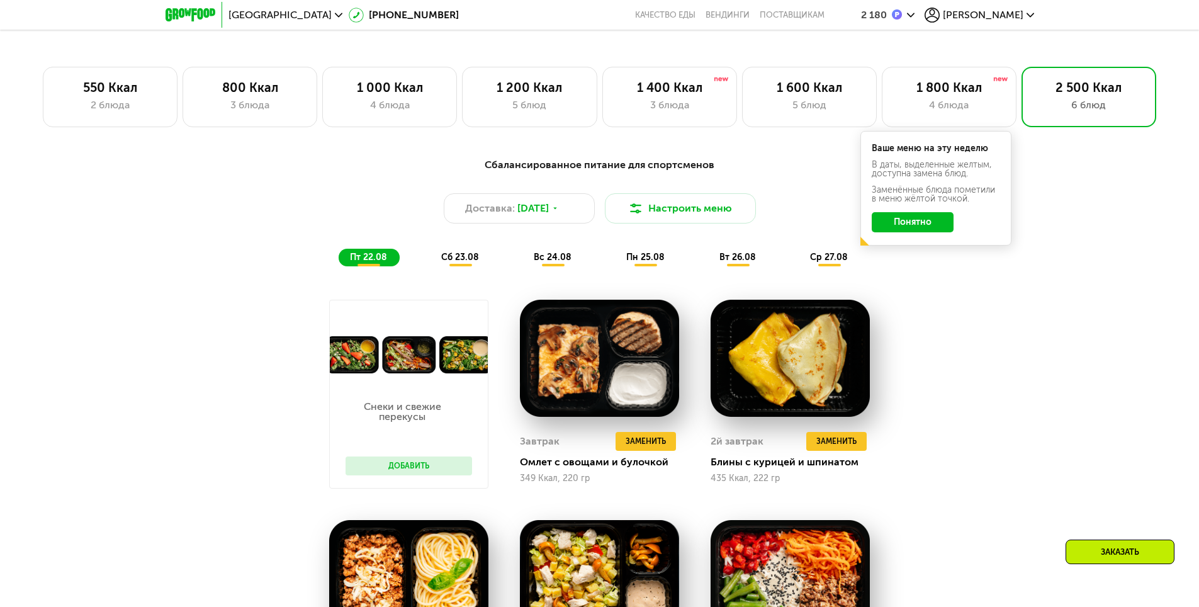
click at [411, 394] on div "Снеки и свежие перекусы Добавить" at bounding box center [409, 430] width 152 height 115
click at [392, 471] on button "Добавить" at bounding box center [409, 465] width 127 height 19
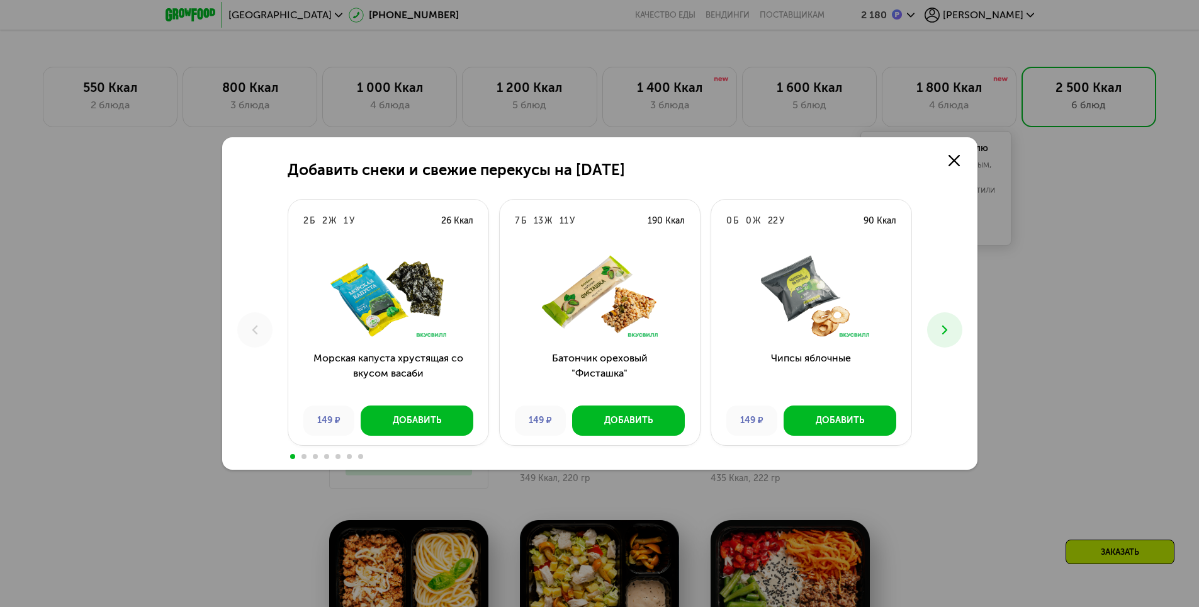
click at [940, 335] on icon at bounding box center [944, 329] width 15 height 15
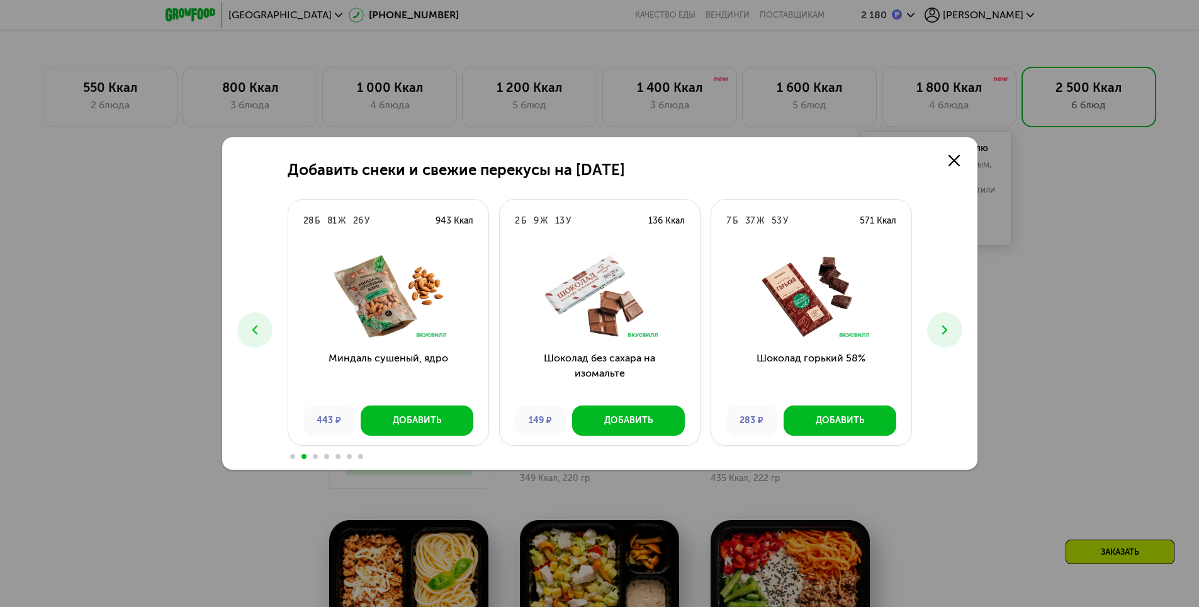
click at [940, 335] on icon at bounding box center [944, 329] width 15 height 15
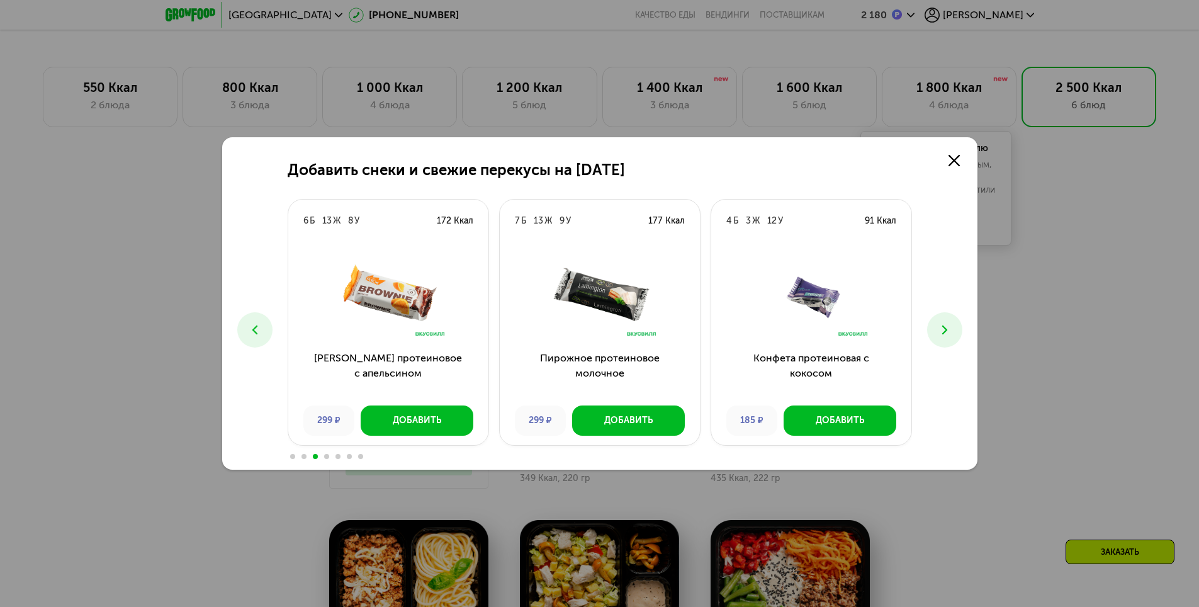
click at [951, 334] on icon at bounding box center [944, 329] width 15 height 15
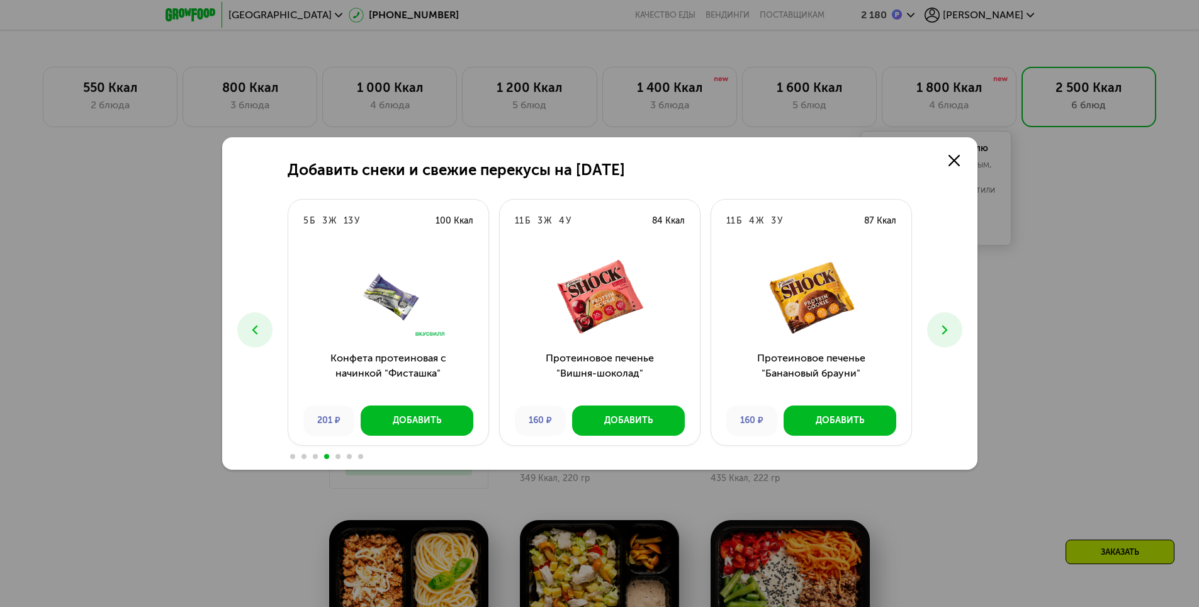
click at [947, 332] on icon at bounding box center [944, 329] width 15 height 15
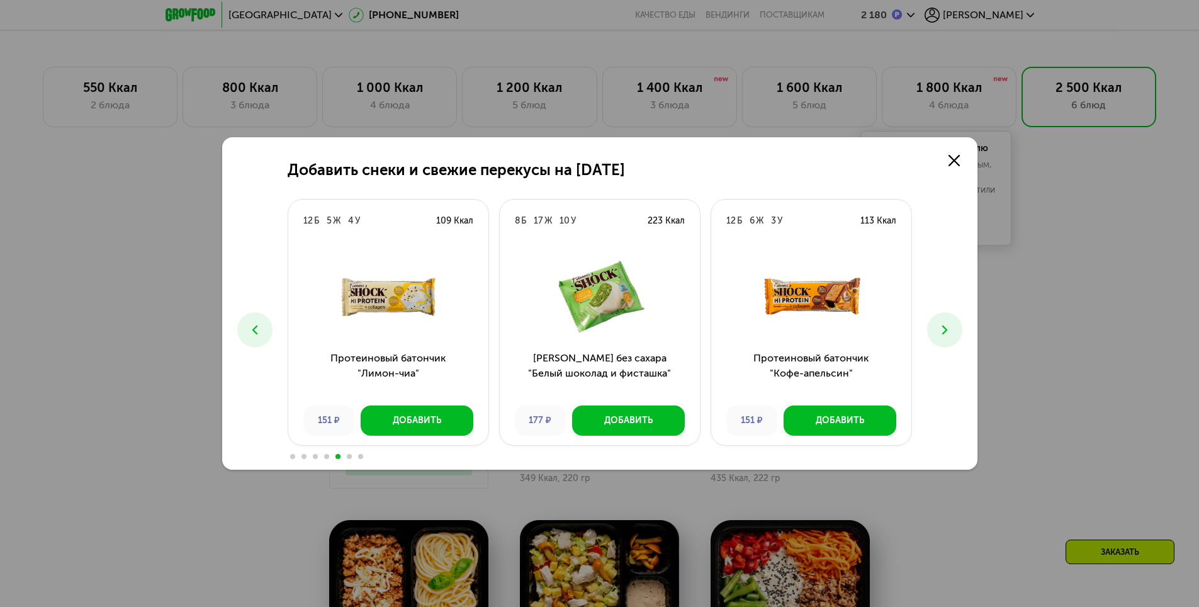
click at [944, 331] on icon at bounding box center [944, 329] width 15 height 15
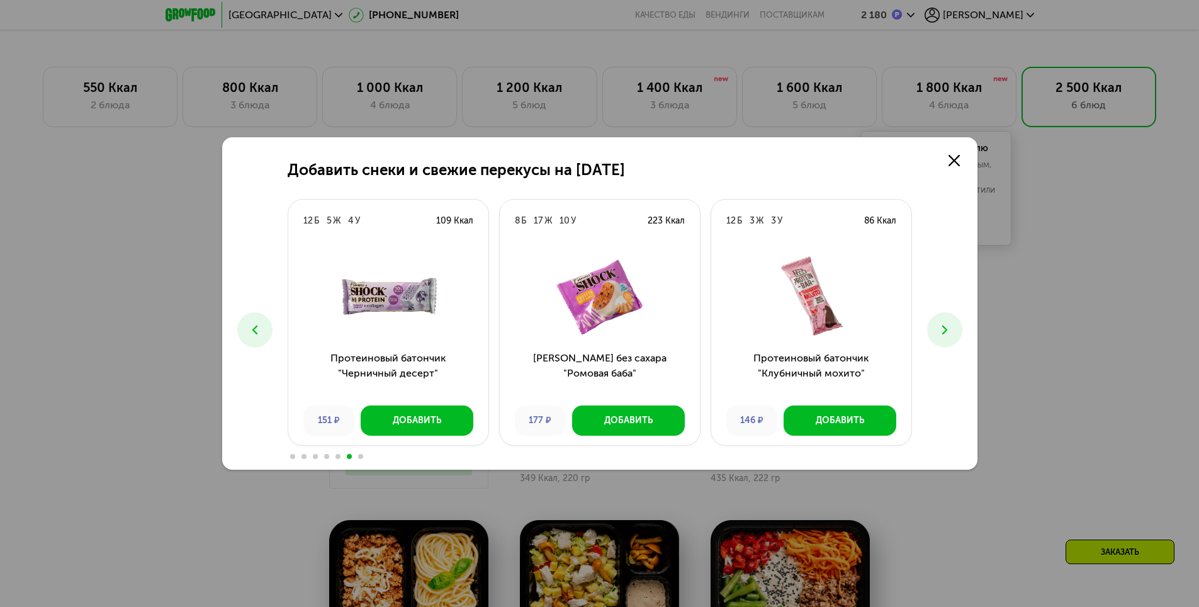
click at [944, 331] on icon at bounding box center [944, 329] width 15 height 15
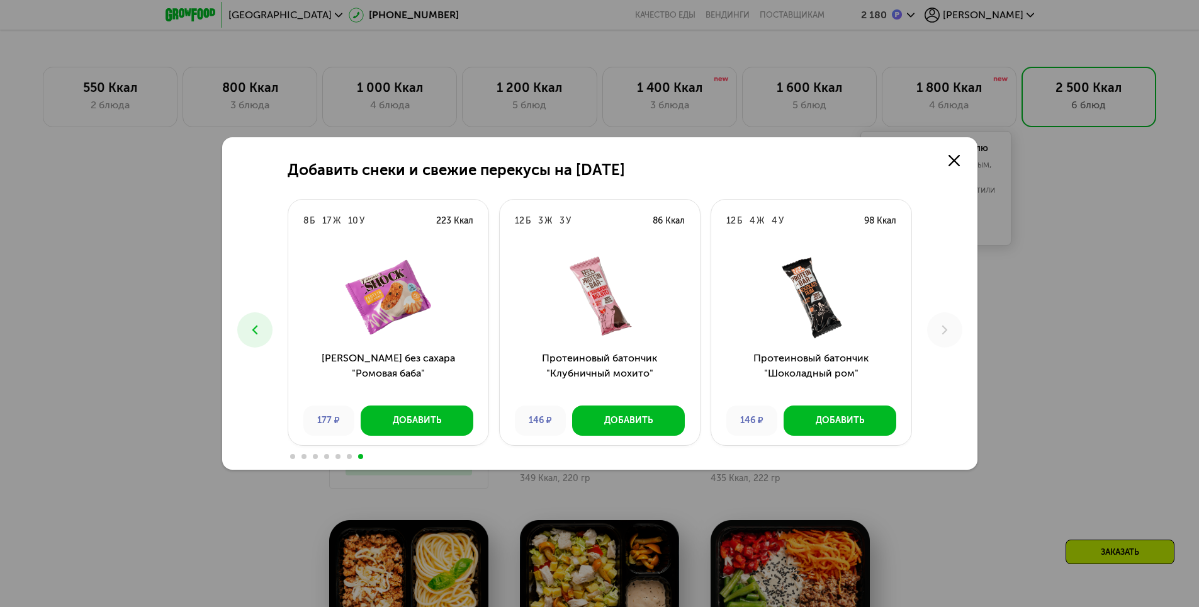
click at [261, 339] on button at bounding box center [254, 329] width 35 height 35
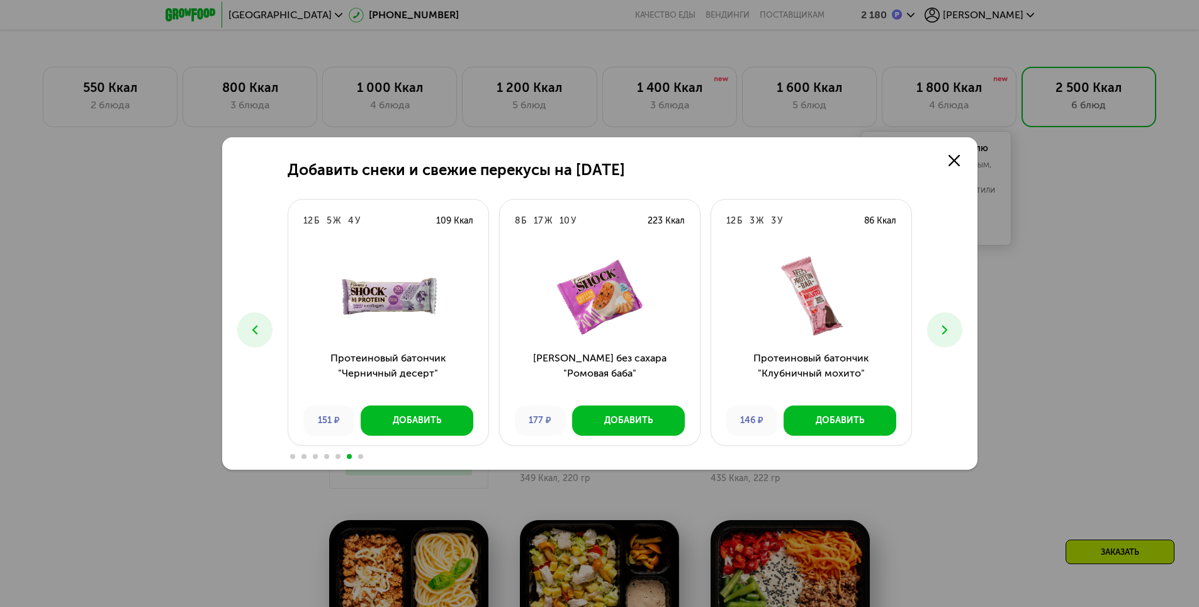
click at [261, 339] on button at bounding box center [254, 329] width 35 height 35
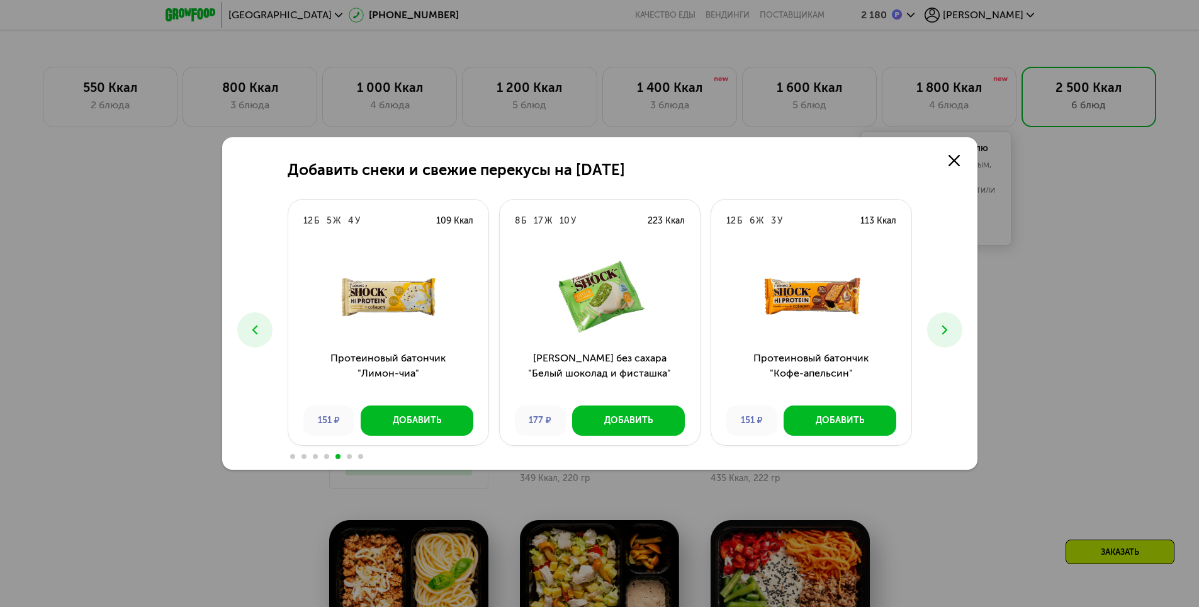
click at [261, 339] on button at bounding box center [254, 329] width 35 height 35
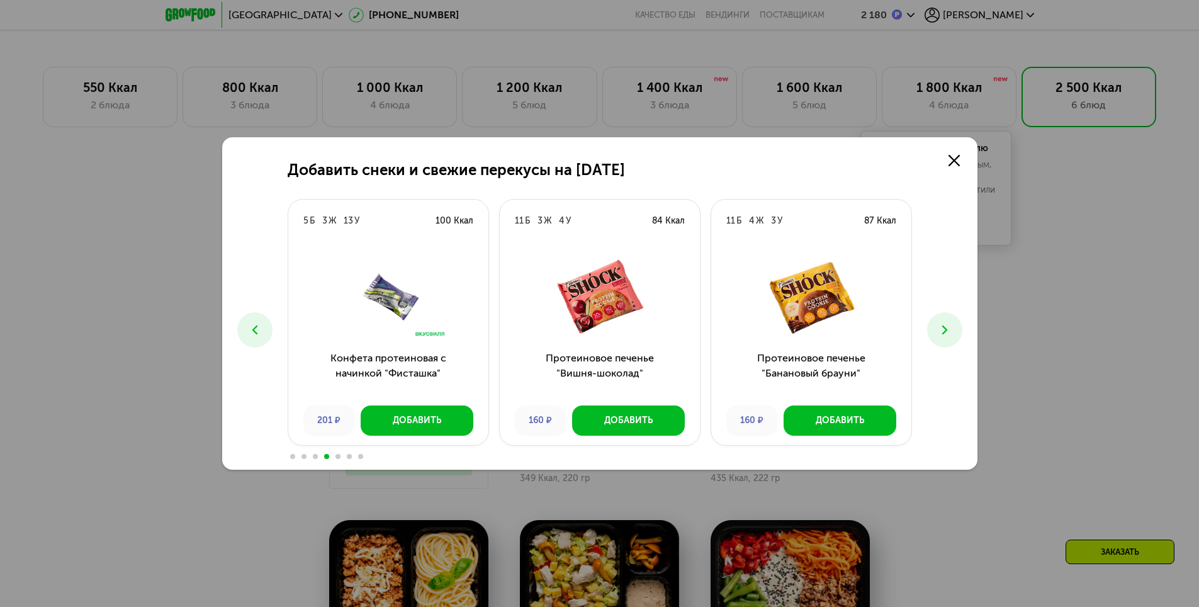
click at [261, 339] on button at bounding box center [254, 329] width 35 height 35
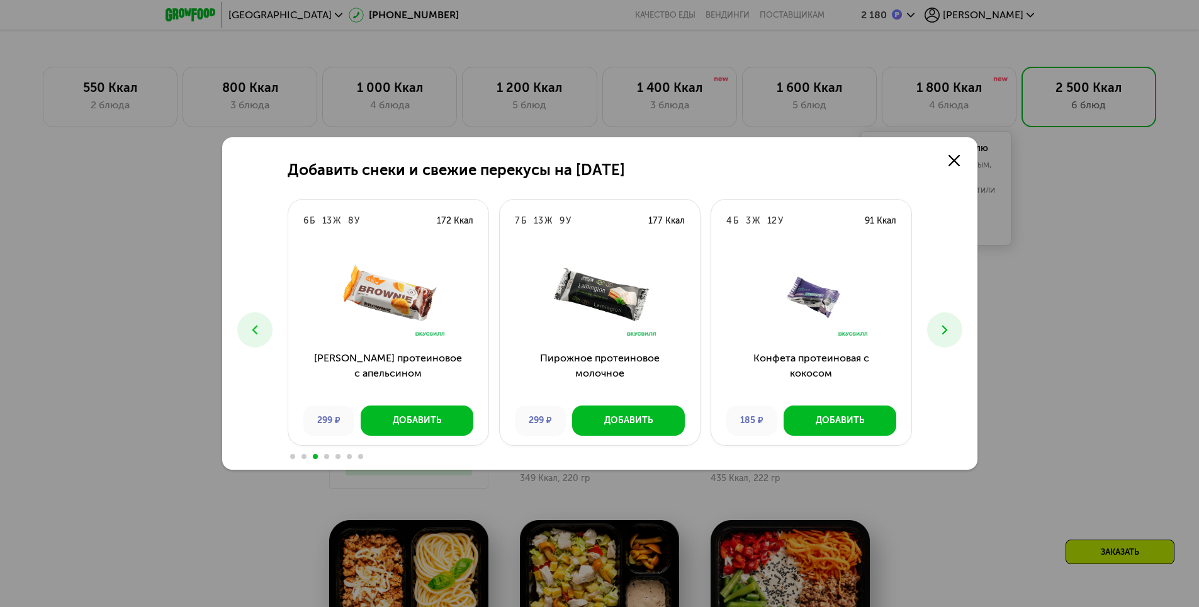
click at [256, 332] on use at bounding box center [254, 329] width 5 height 9
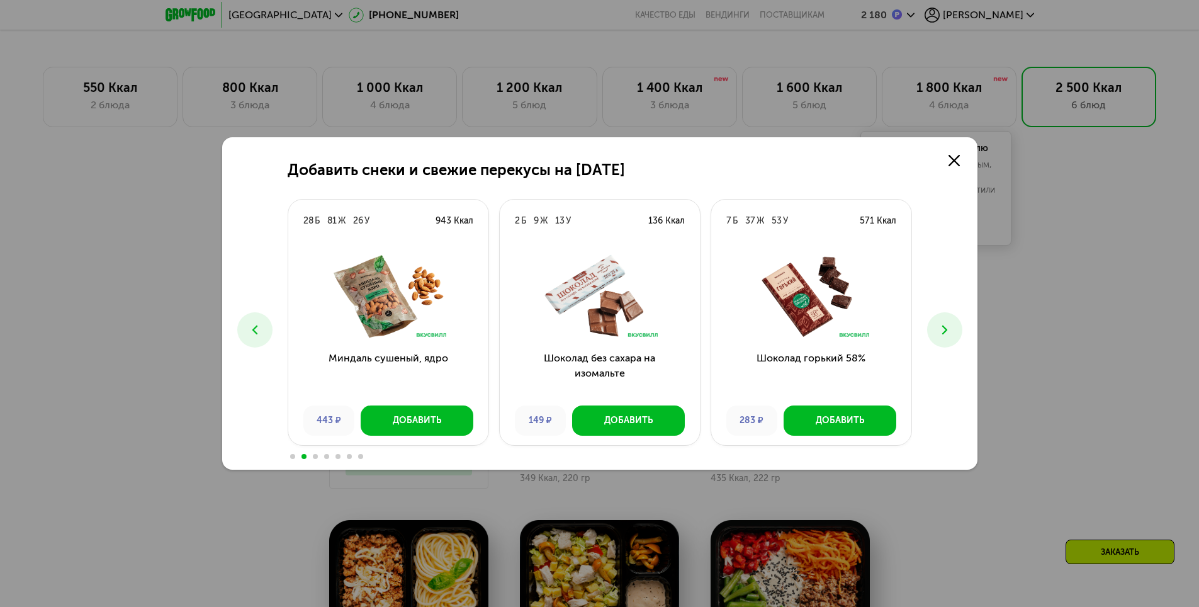
click at [946, 339] on button at bounding box center [944, 329] width 35 height 35
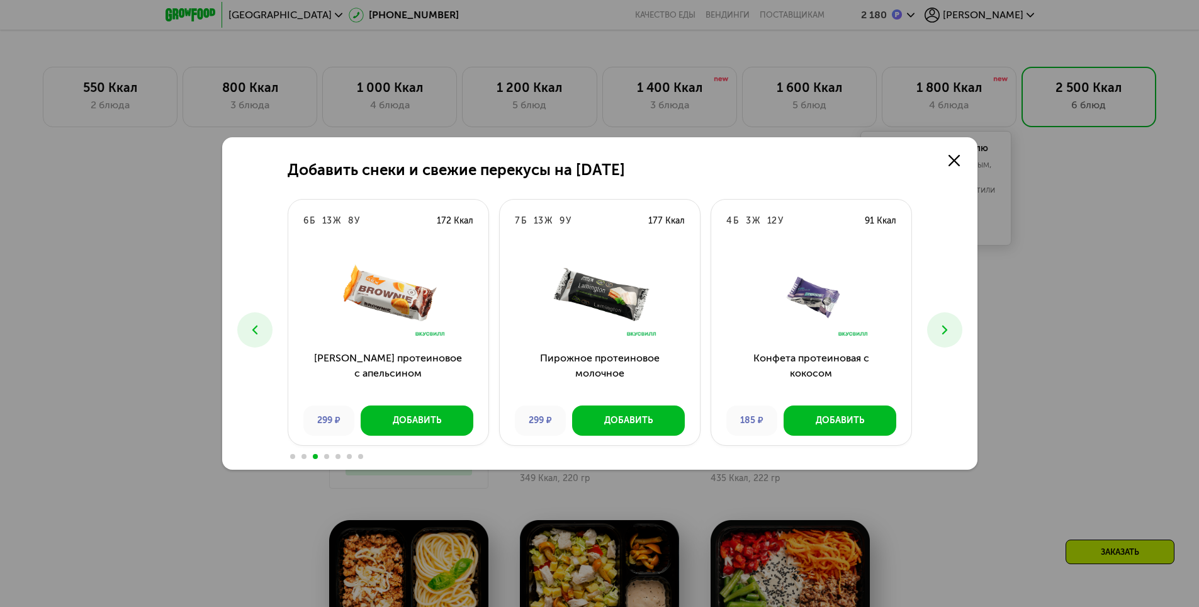
click at [946, 339] on button at bounding box center [944, 329] width 35 height 35
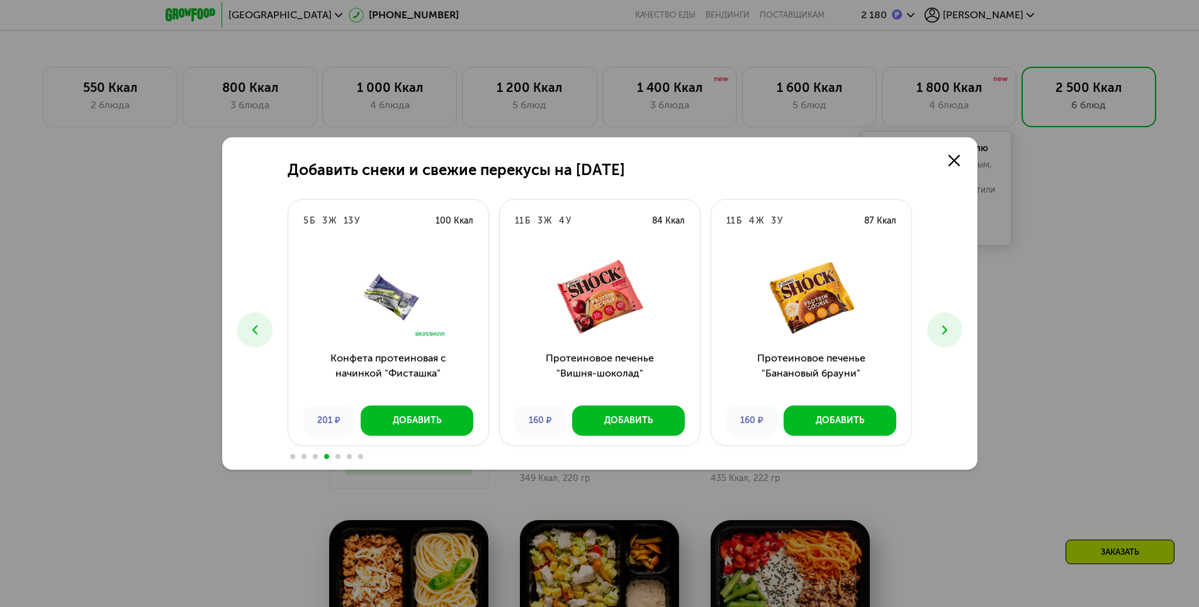
click at [946, 339] on button at bounding box center [944, 329] width 35 height 35
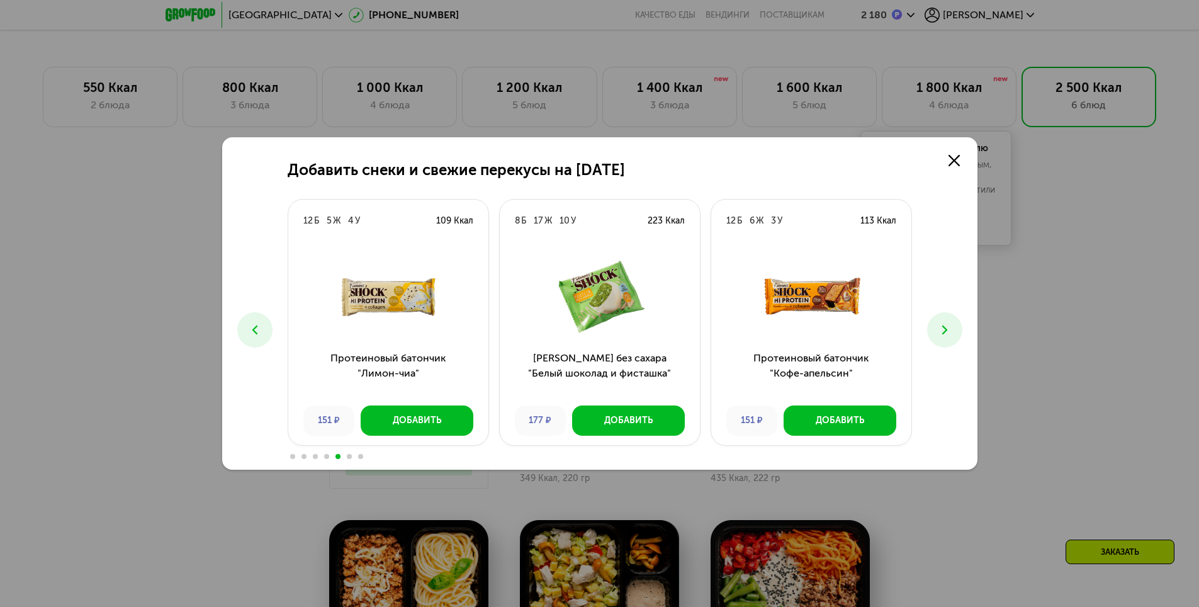
click at [252, 329] on use at bounding box center [254, 329] width 5 height 9
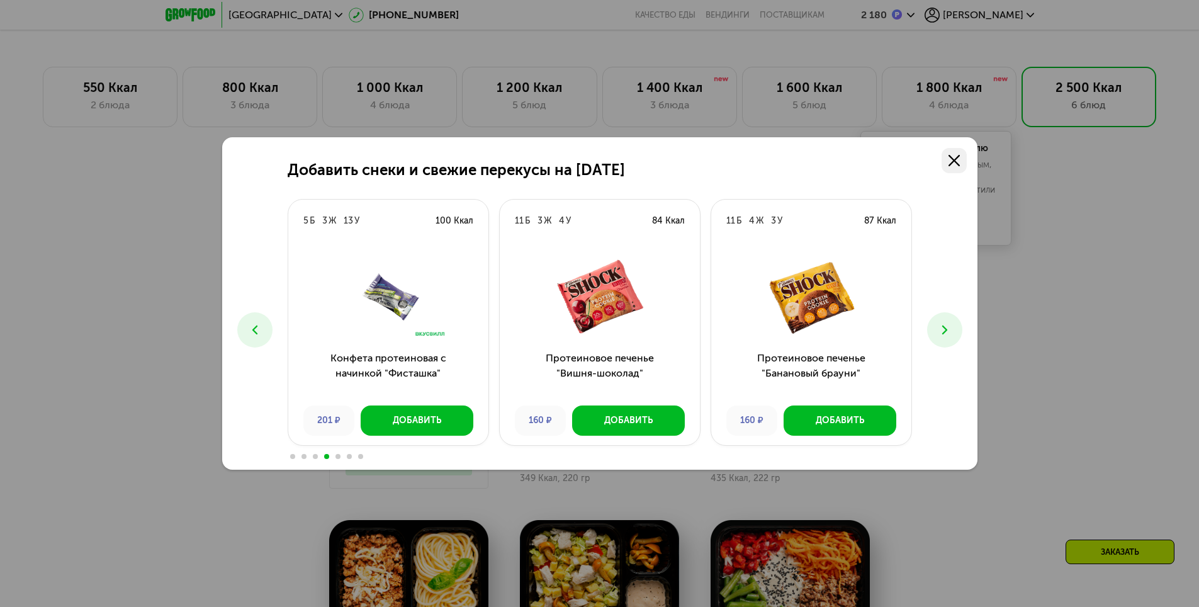
click at [949, 162] on icon at bounding box center [954, 160] width 11 height 11
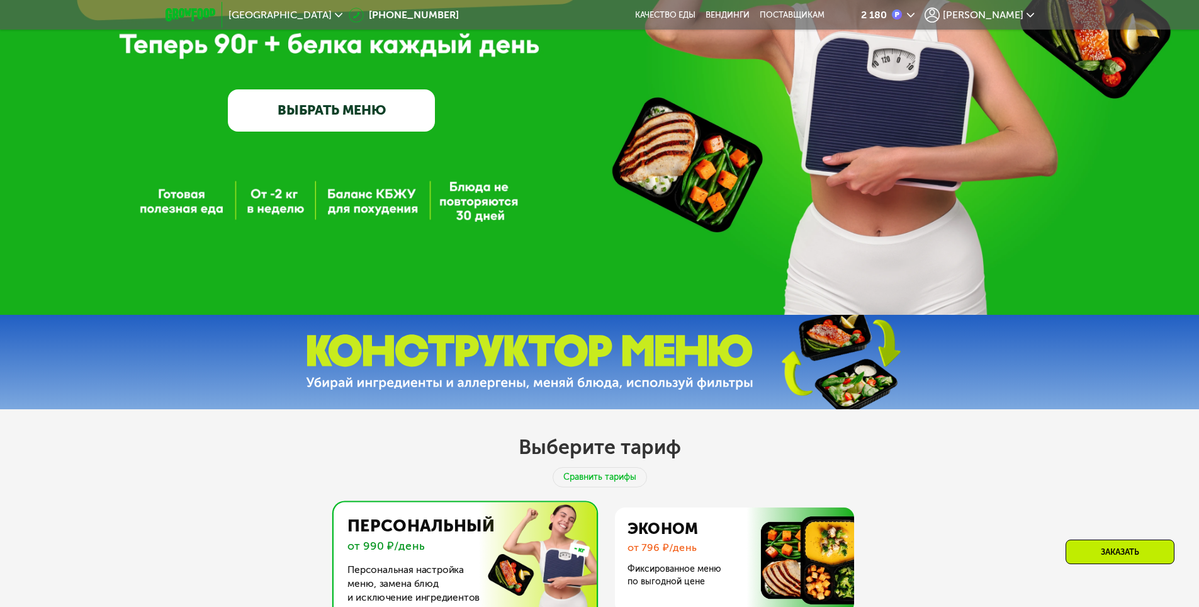
scroll to position [0, 0]
